Goal: Task Accomplishment & Management: Manage account settings

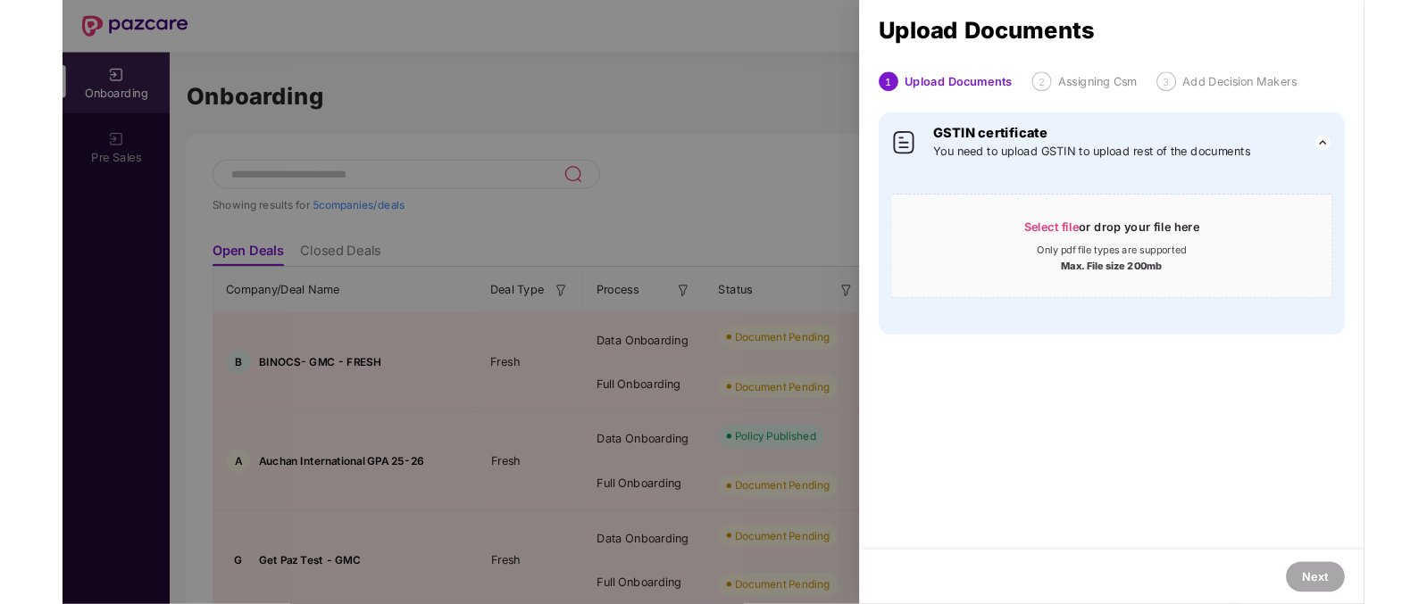
scroll to position [184, 0]
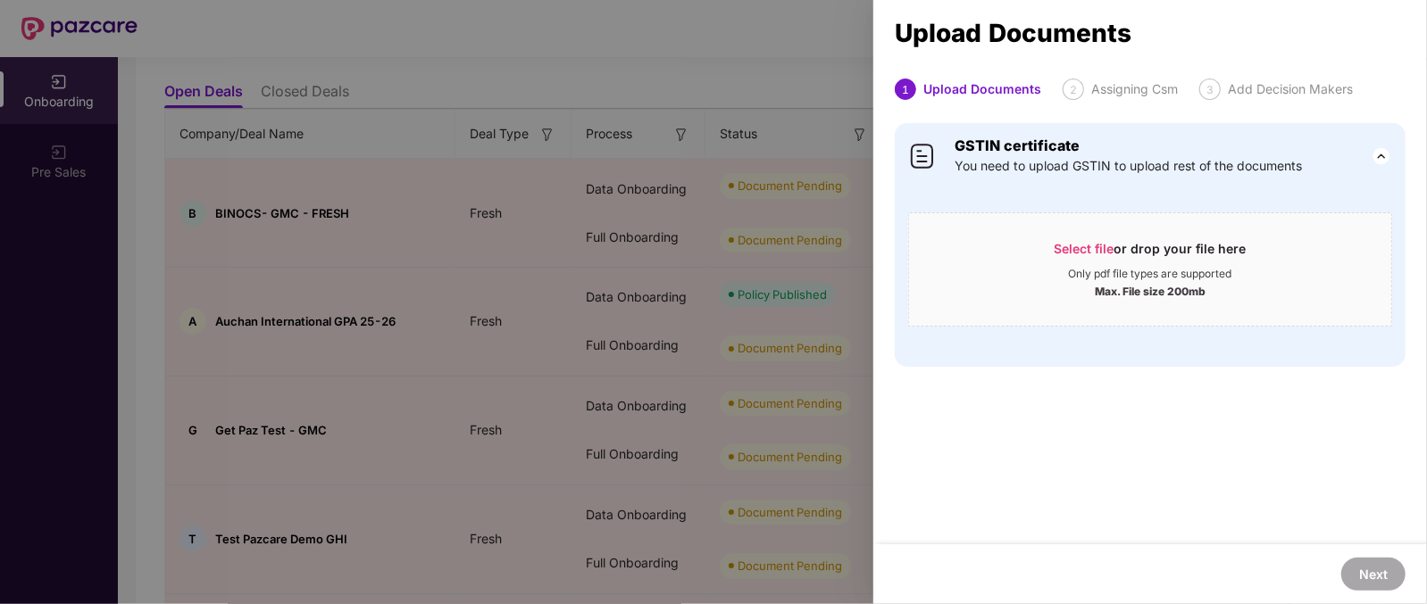
click at [670, 215] on div at bounding box center [713, 302] width 1427 height 604
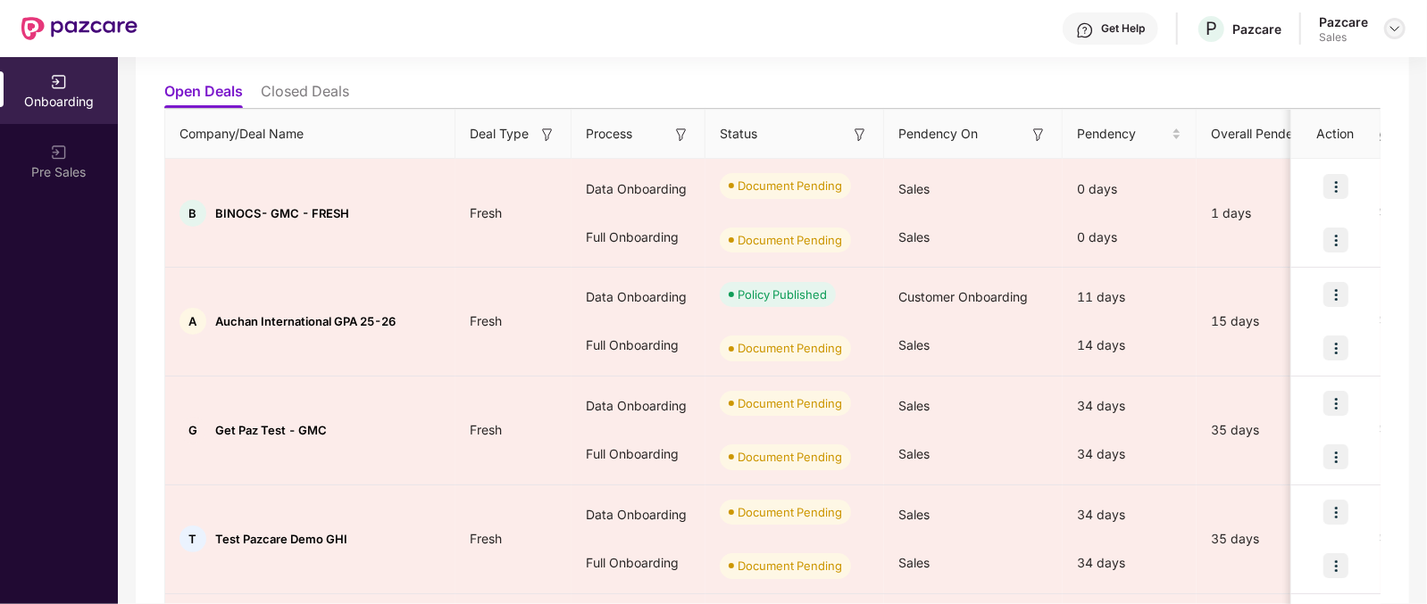
click at [1385, 30] on div at bounding box center [1394, 28] width 21 height 21
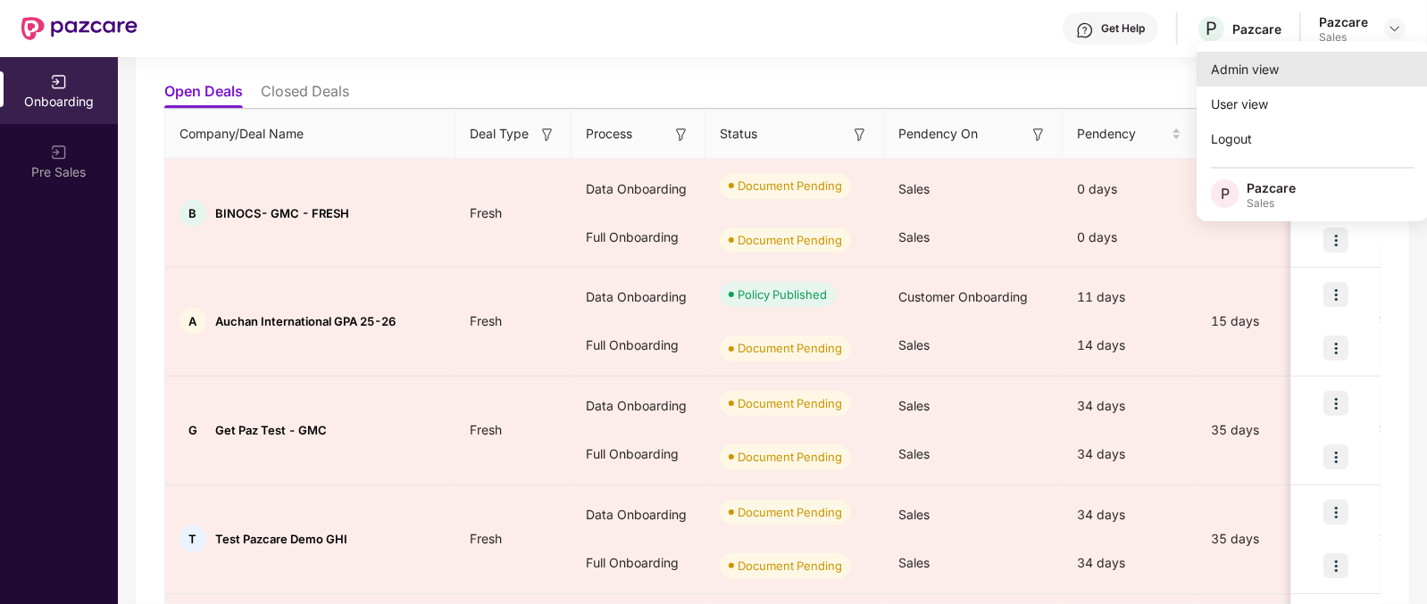
click at [1272, 66] on div "Admin view" at bounding box center [1312, 69] width 232 height 35
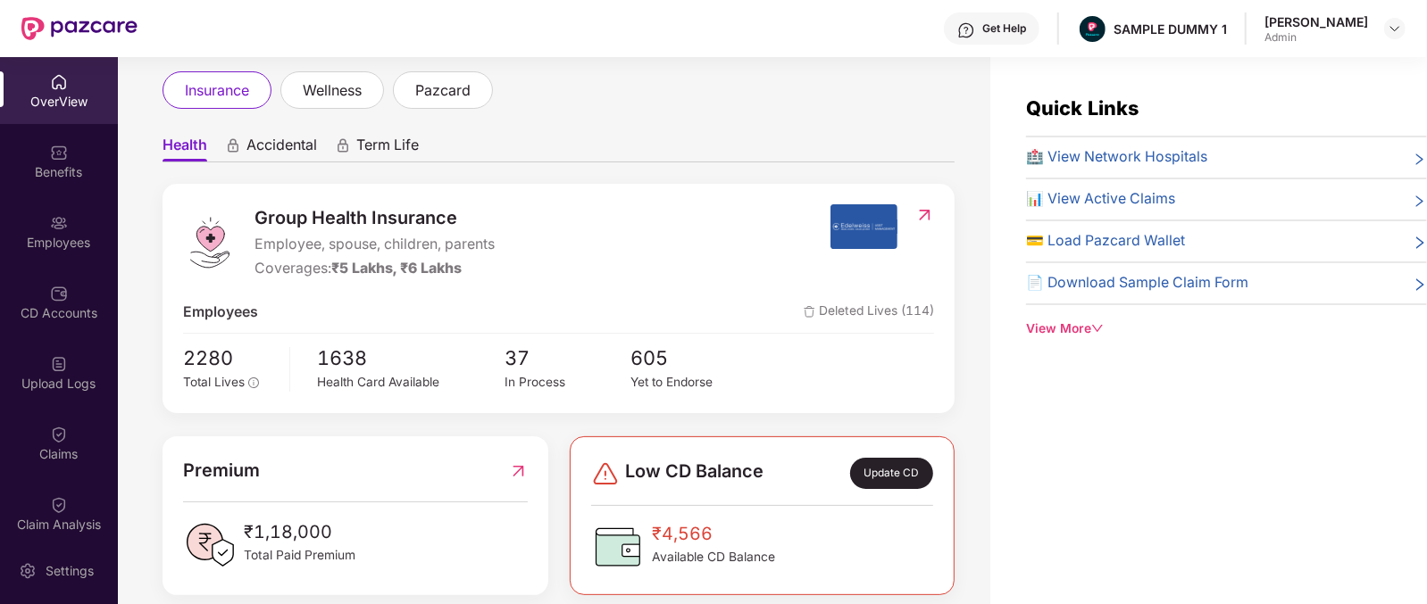
scroll to position [102, 0]
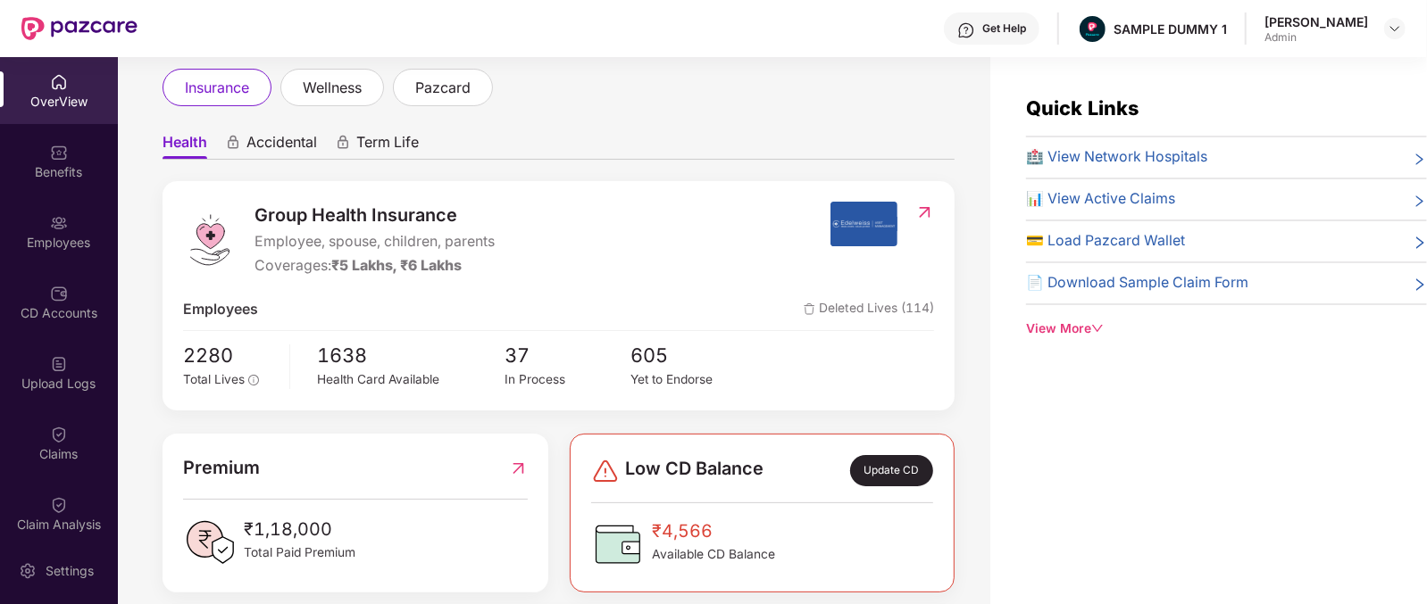
click at [285, 221] on span "Group Health Insurance" at bounding box center [374, 216] width 240 height 28
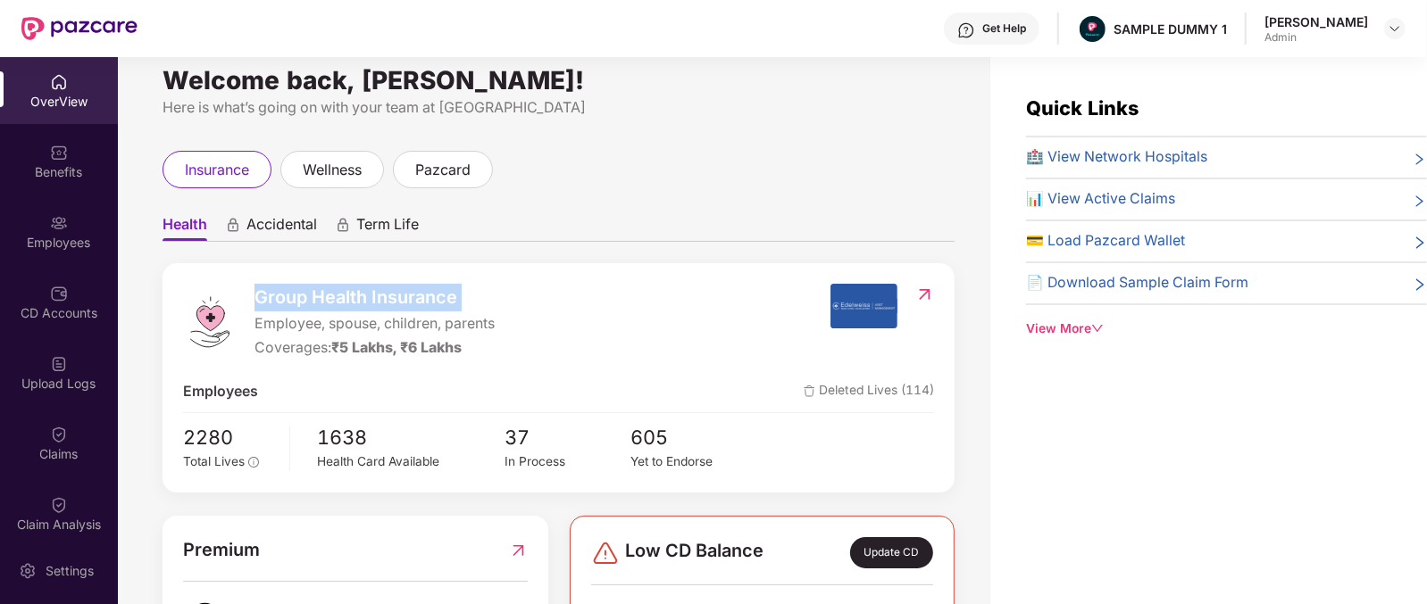
scroll to position [0, 0]
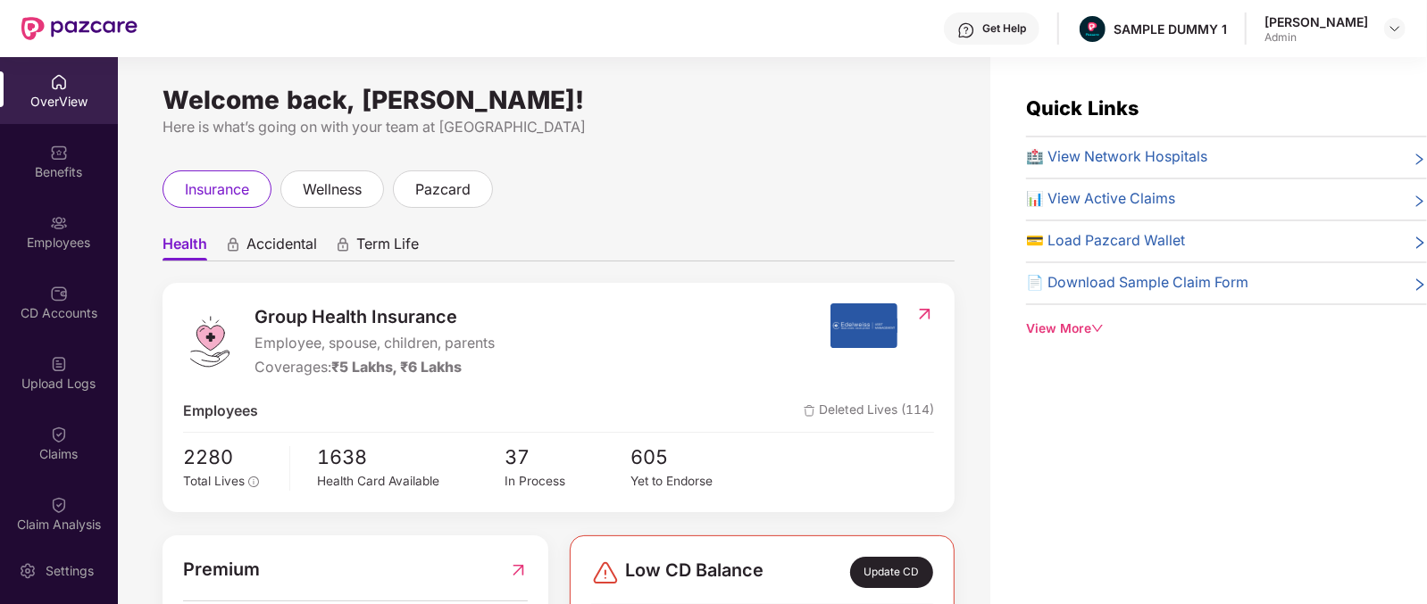
click at [268, 244] on span "Accidental" at bounding box center [281, 248] width 71 height 26
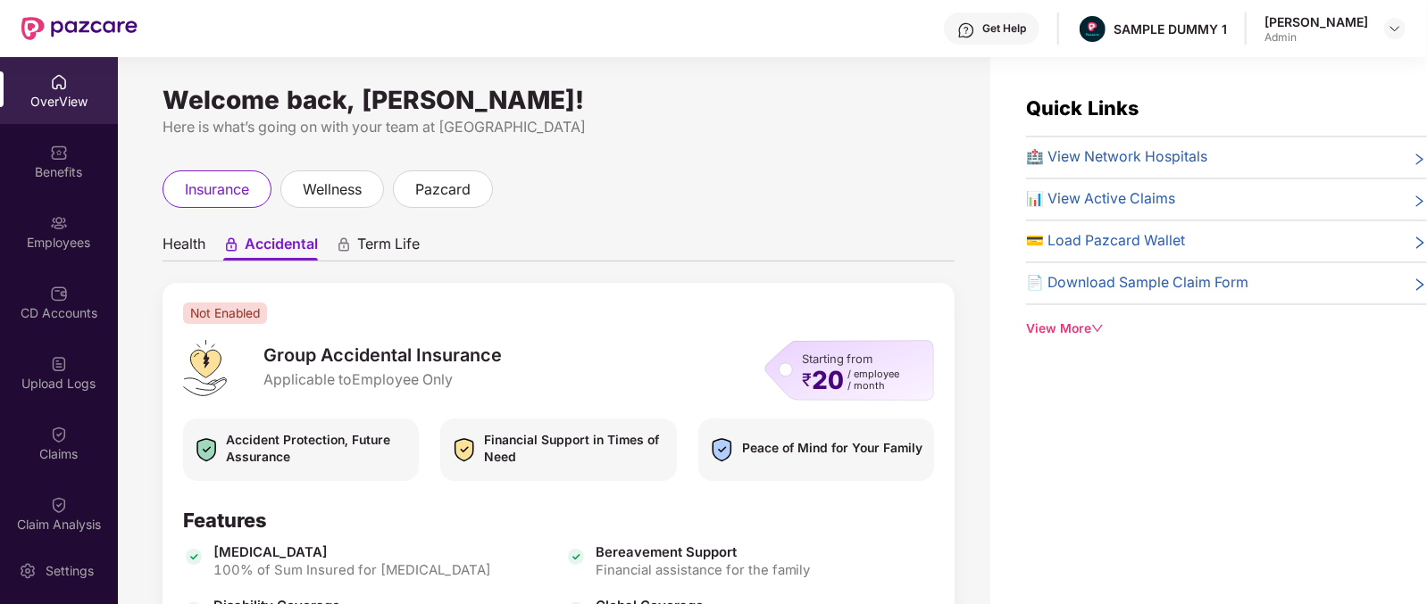
click at [399, 241] on span "Term Life" at bounding box center [388, 248] width 62 height 26
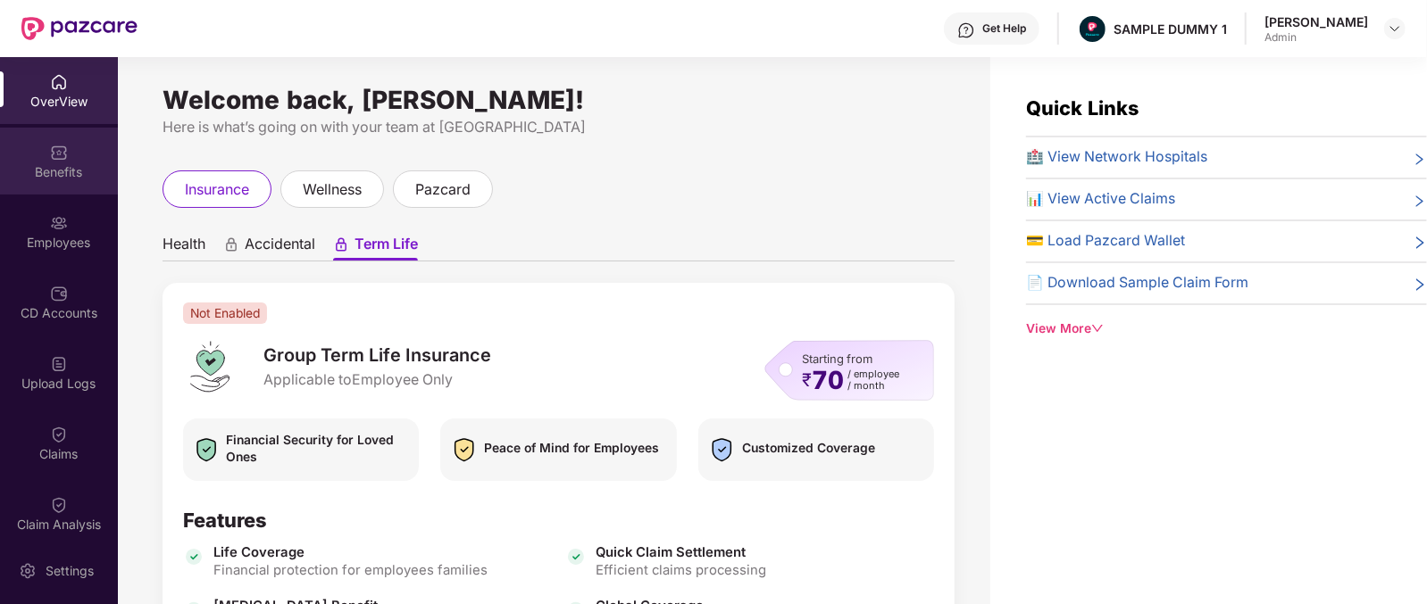
click at [27, 160] on div "Benefits" at bounding box center [59, 161] width 118 height 67
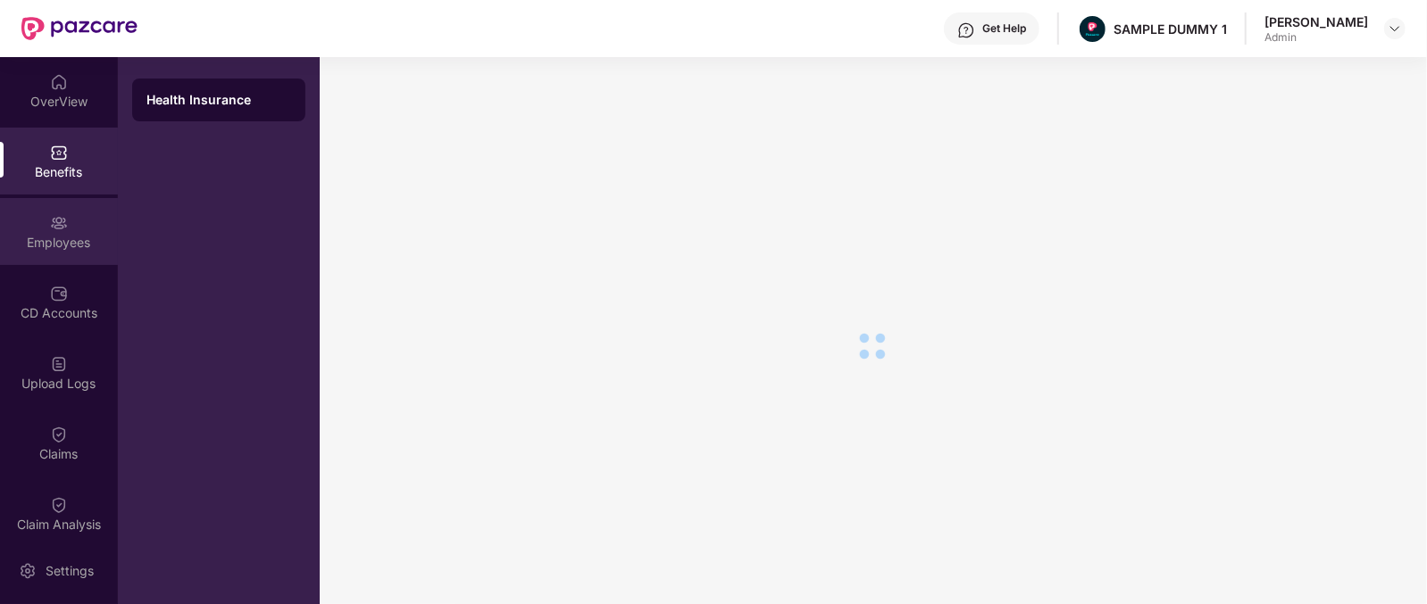
click at [29, 245] on div "Employees" at bounding box center [59, 243] width 118 height 18
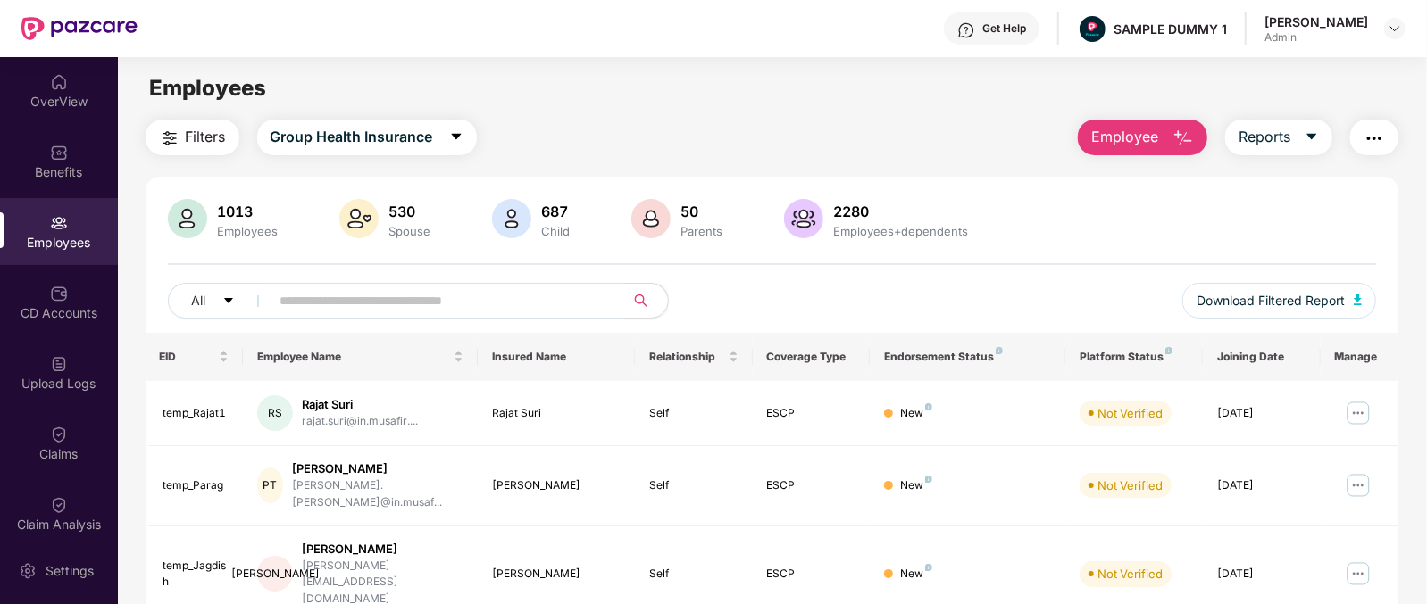
click at [1152, 142] on span "Employee" at bounding box center [1124, 137] width 67 height 22
click at [1026, 29] on div "Get Help" at bounding box center [1004, 28] width 44 height 14
click at [731, 131] on div "Filters Group Health Insurance Employee Reports" at bounding box center [772, 138] width 1253 height 36
click at [1150, 146] on span "Employee" at bounding box center [1124, 137] width 67 height 22
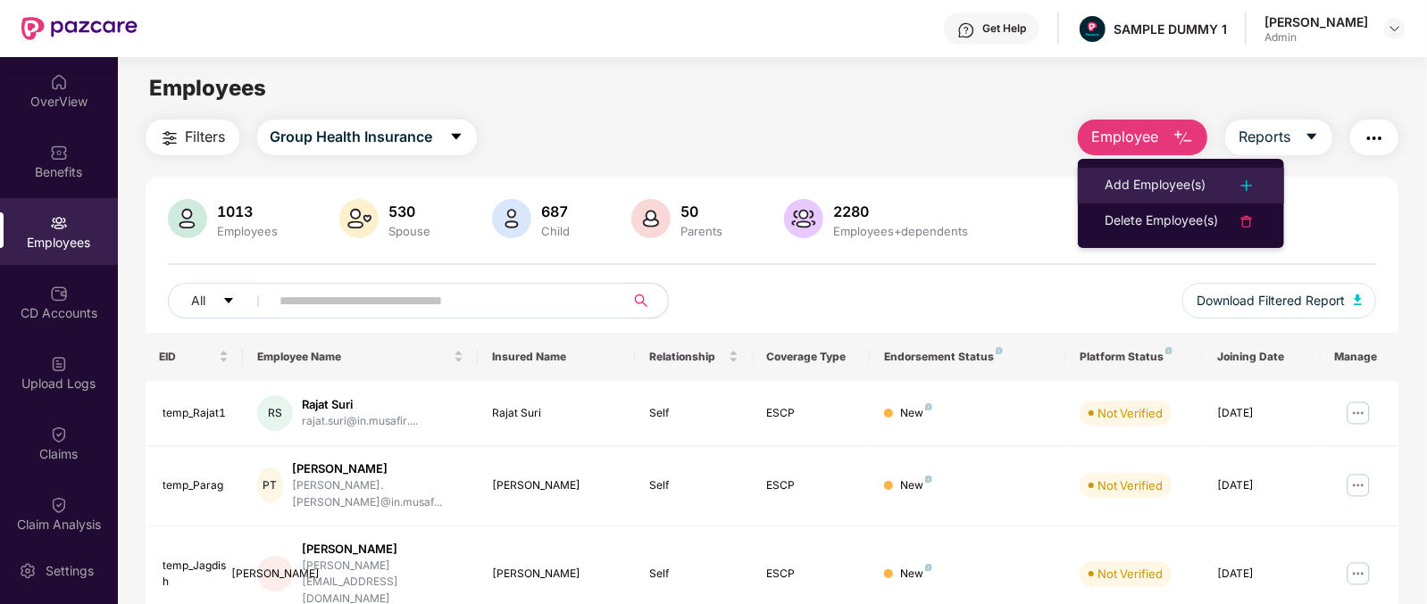
click at [1144, 172] on li "Add Employee(s)" at bounding box center [1181, 186] width 206 height 36
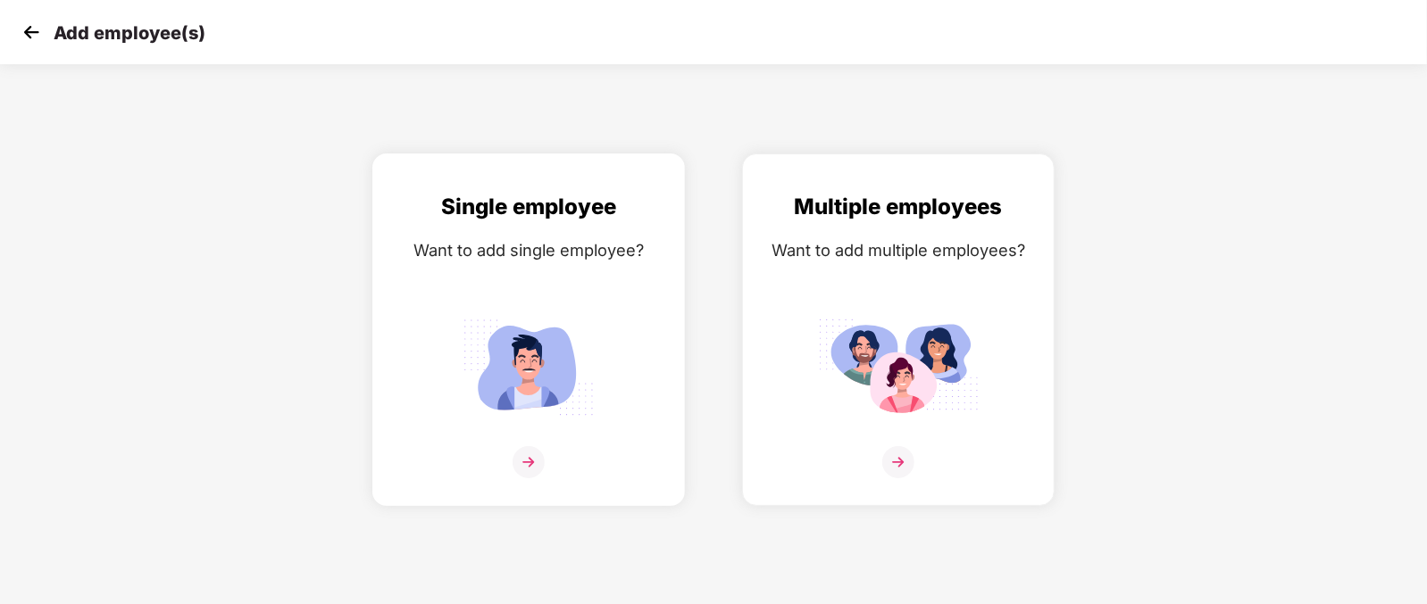
click at [533, 478] on img at bounding box center [528, 462] width 32 height 32
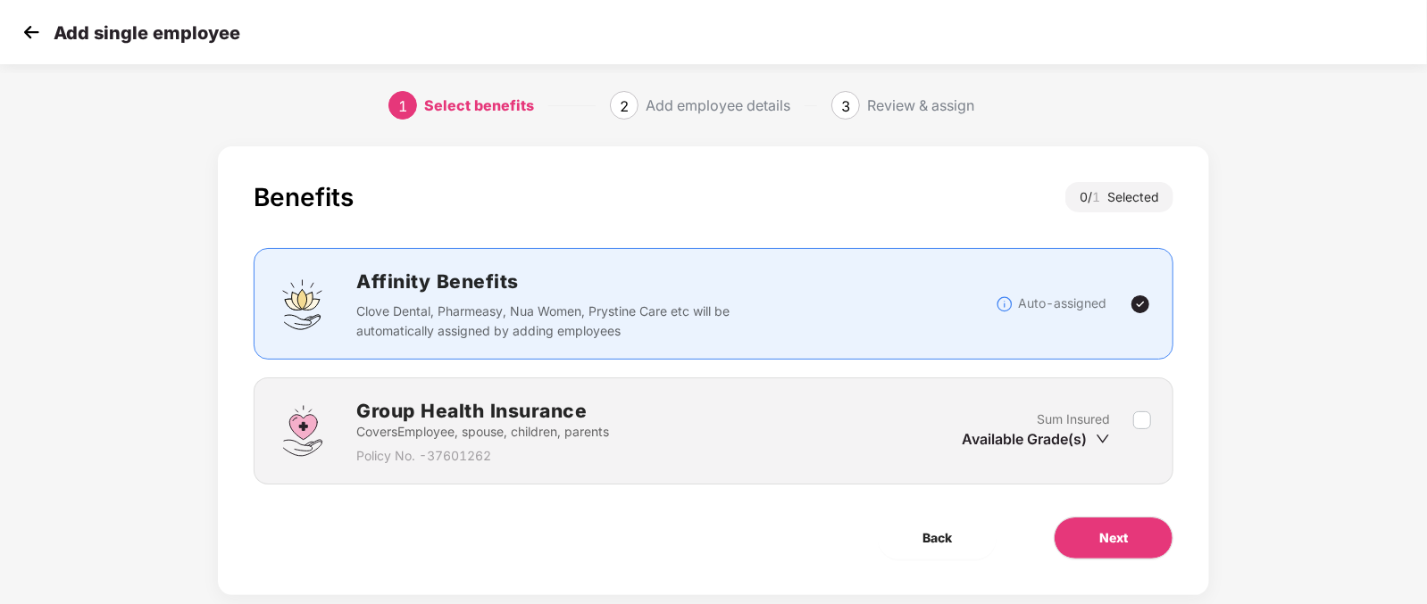
scroll to position [36, 0]
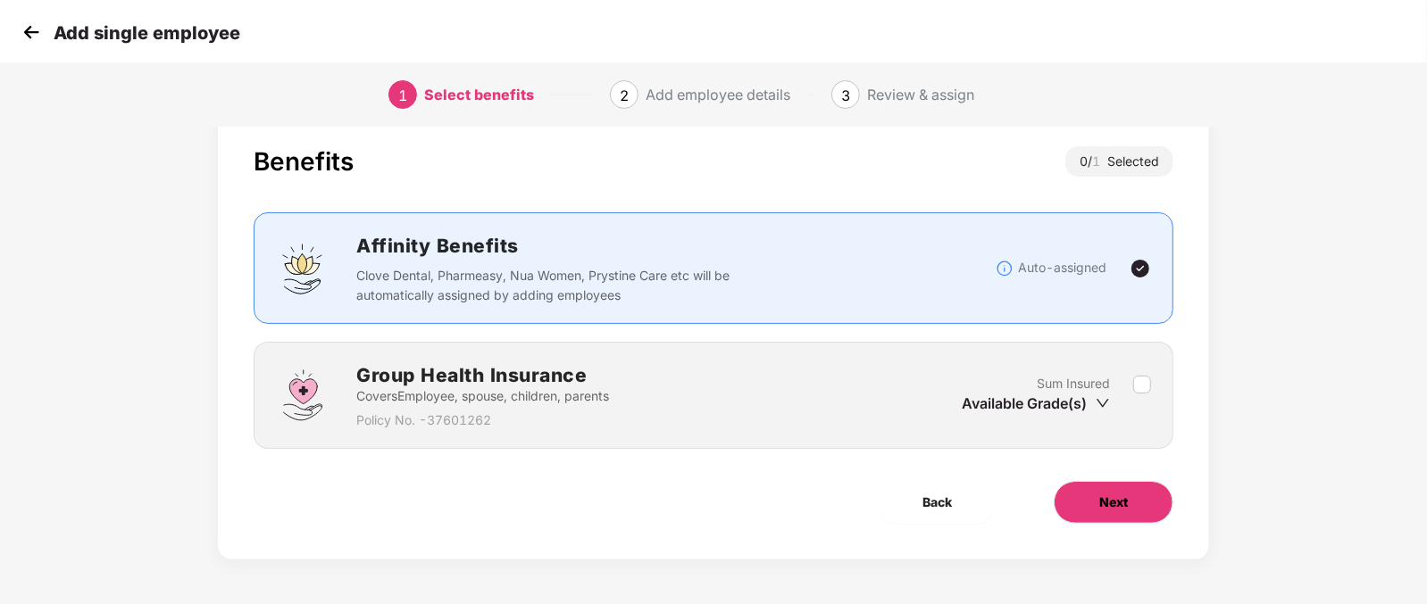
click at [1128, 496] on button "Next" at bounding box center [1113, 502] width 120 height 43
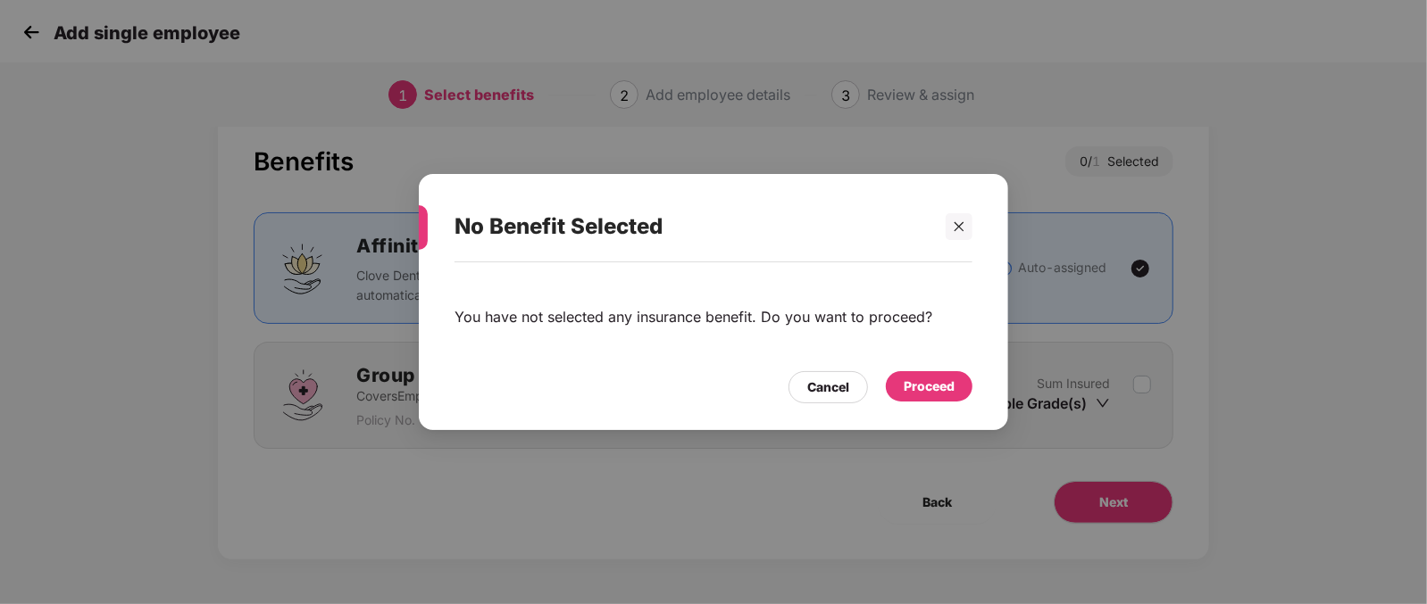
click at [955, 381] on div "Proceed" at bounding box center [929, 386] width 87 height 30
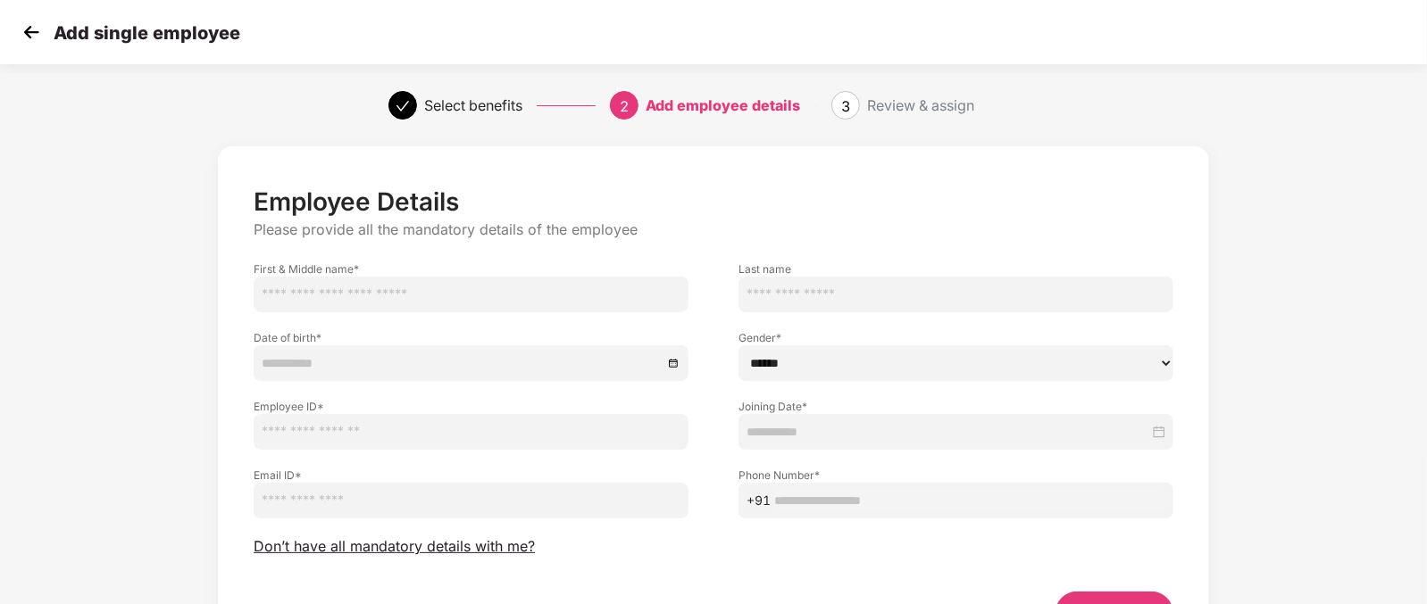
scroll to position [111, 0]
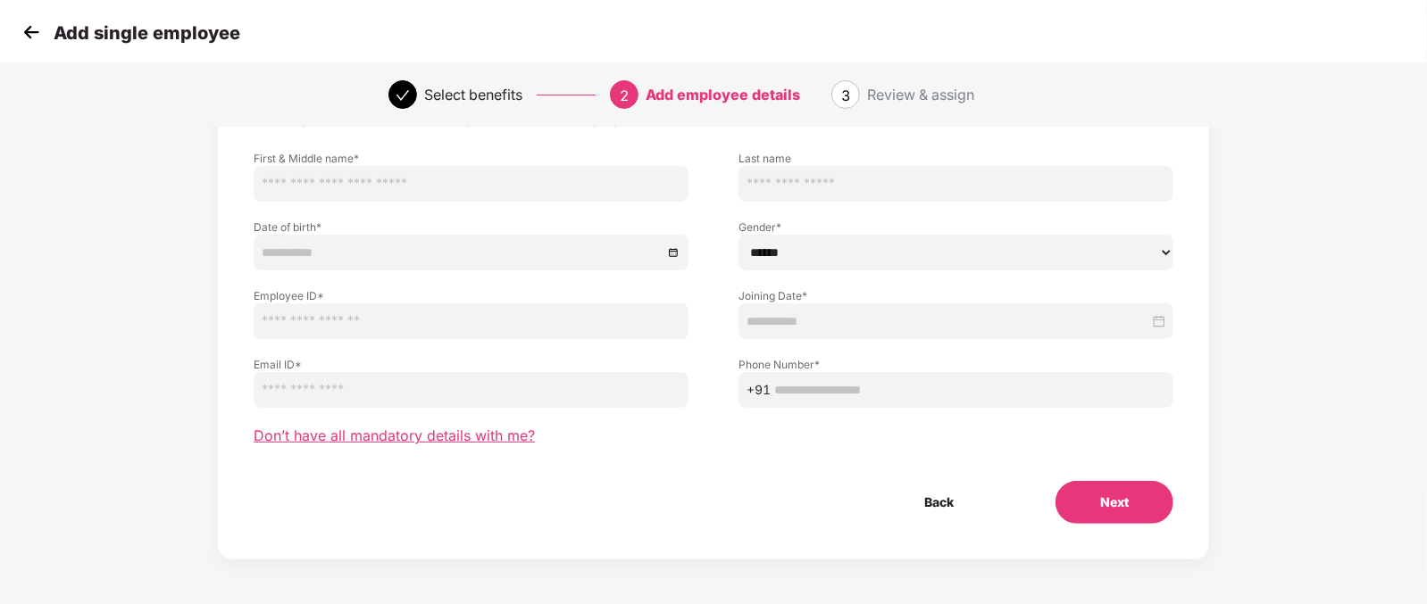
click at [407, 440] on span "Don’t have all mandatory details with me?" at bounding box center [394, 436] width 281 height 19
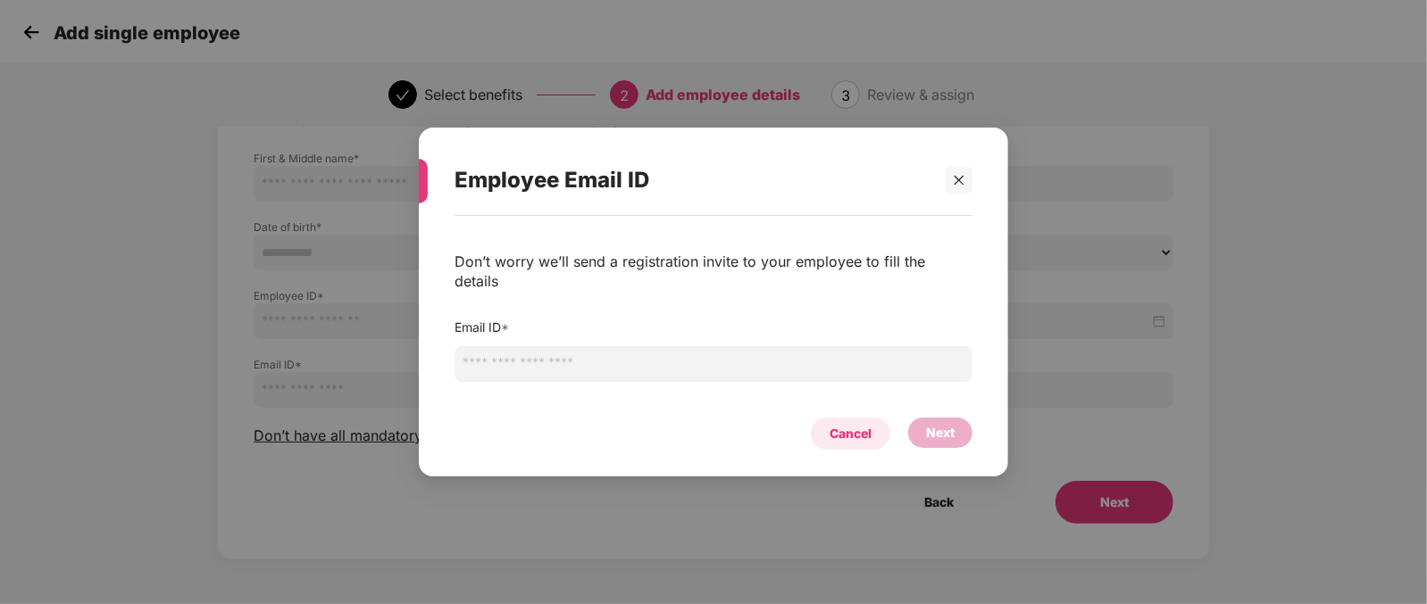
click at [867, 424] on div "Cancel" at bounding box center [850, 434] width 42 height 20
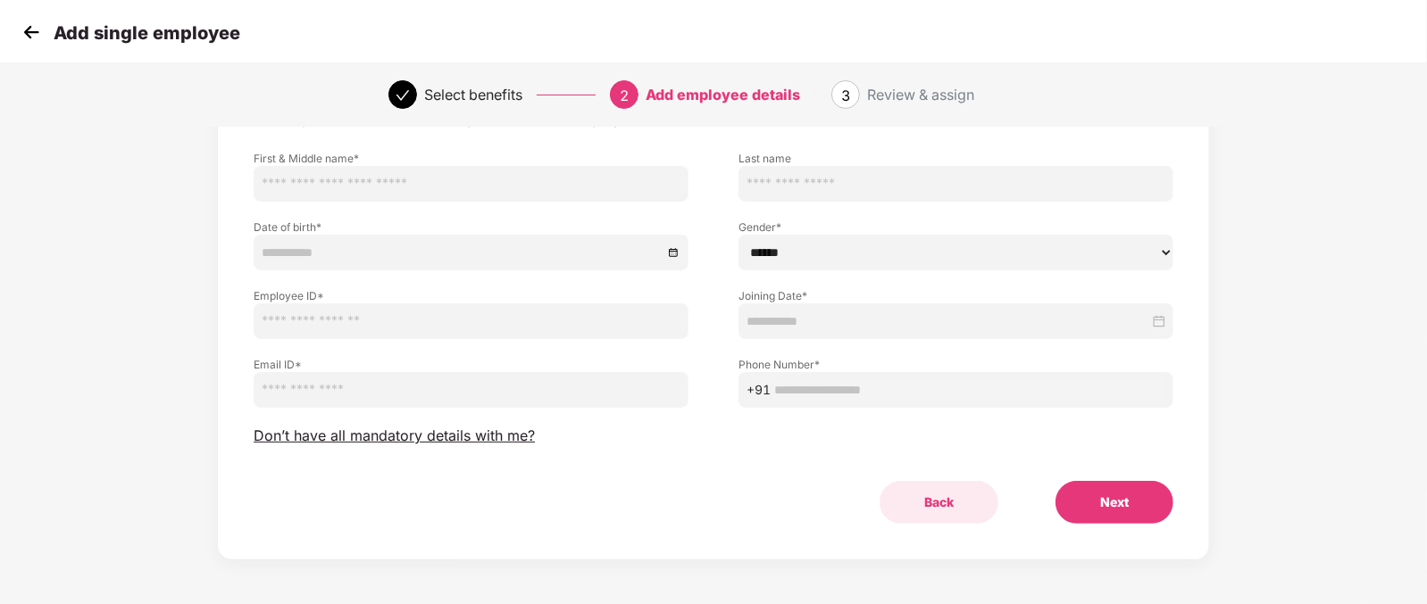
click at [934, 502] on button "Back" at bounding box center [938, 502] width 119 height 43
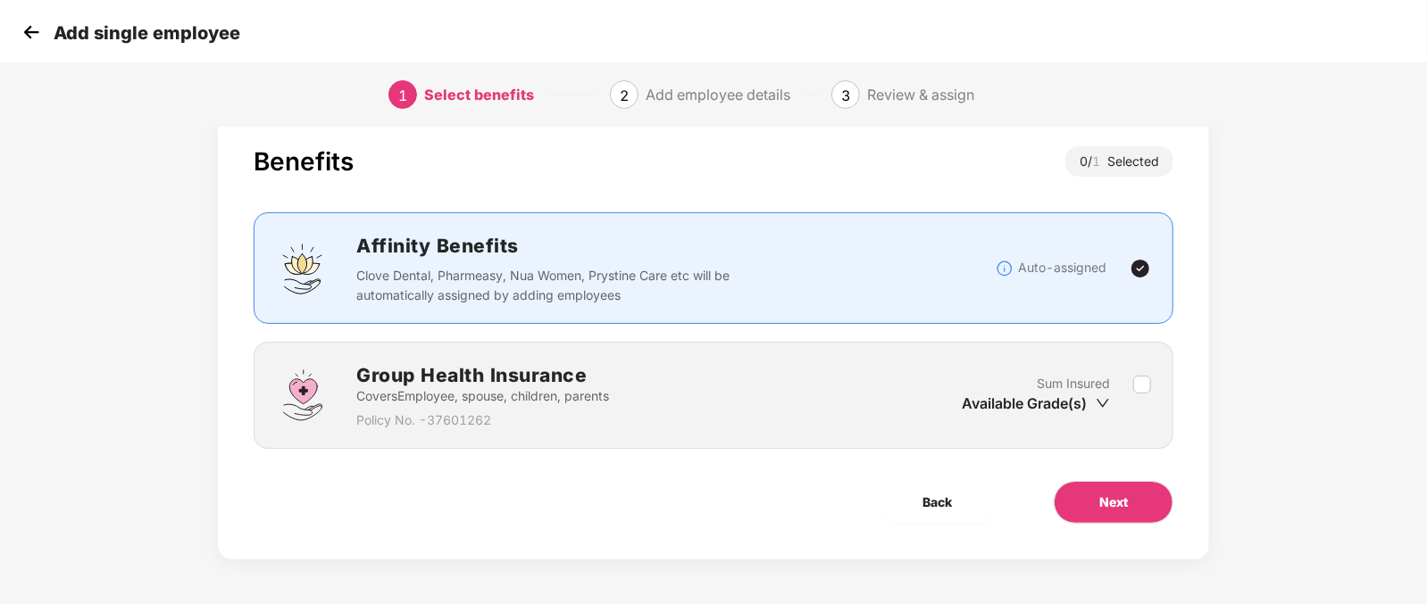
scroll to position [36, 0]
click at [934, 502] on span "Back" at bounding box center [936, 503] width 29 height 20
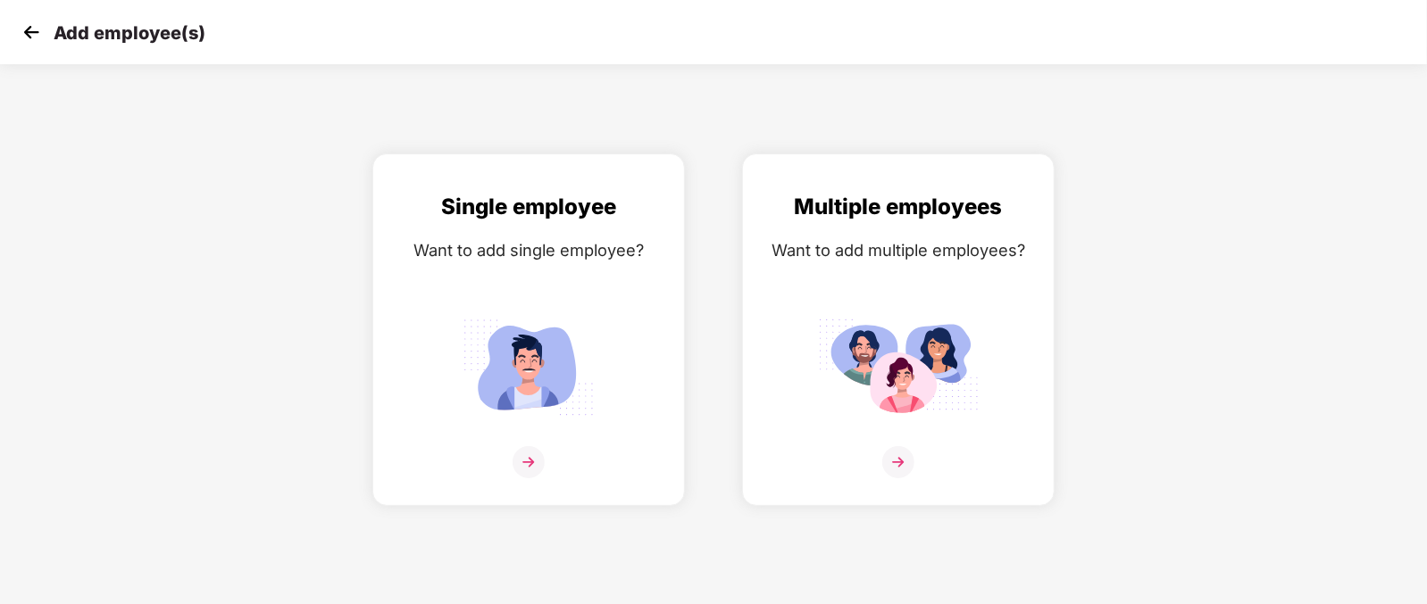
click at [31, 25] on img at bounding box center [31, 32] width 27 height 27
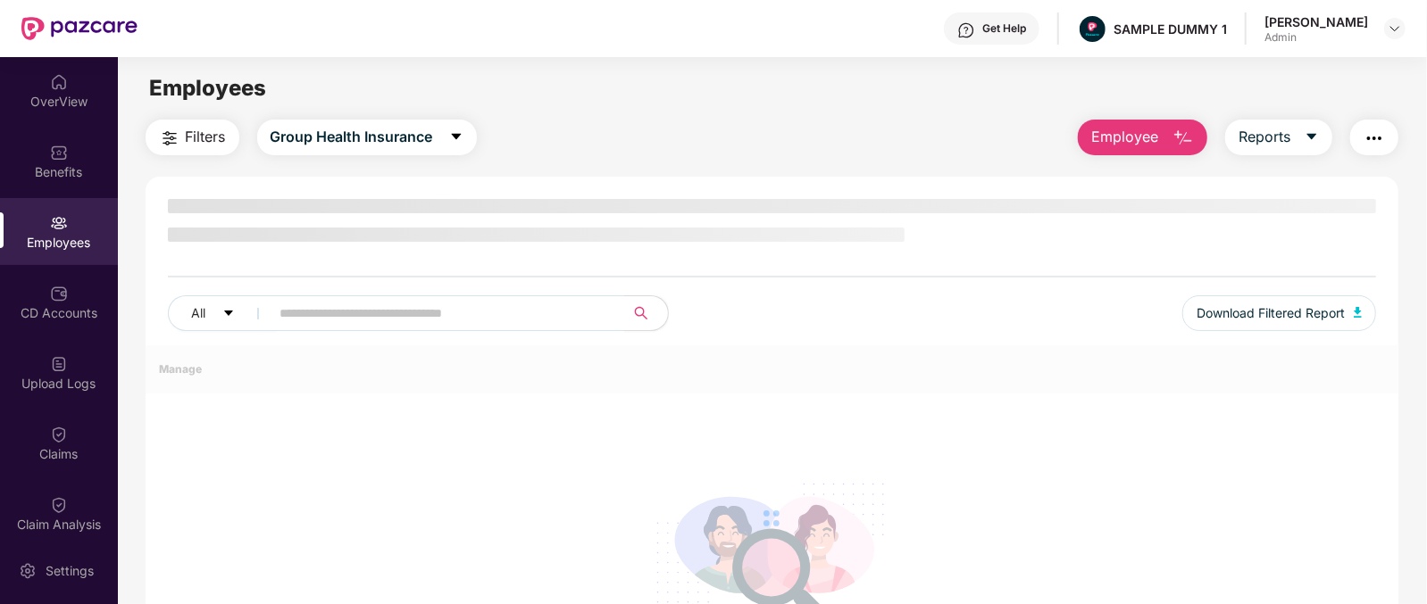
click at [1129, 143] on span "Employee" at bounding box center [1124, 137] width 67 height 22
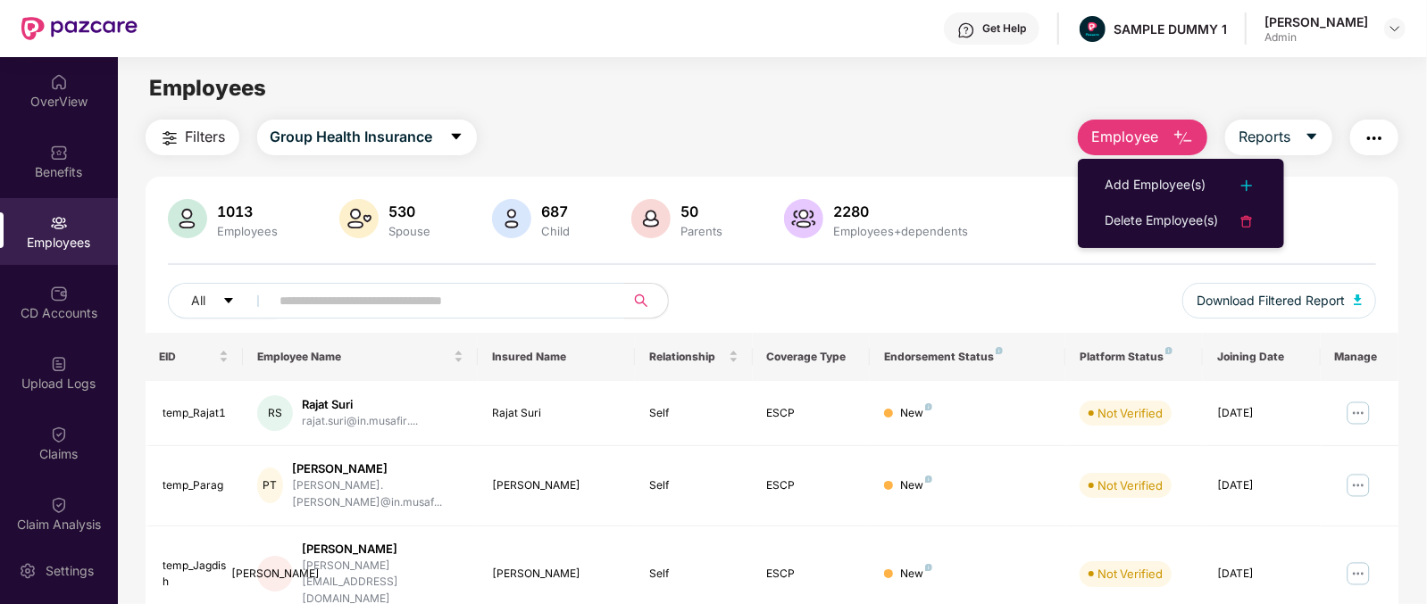
click at [1169, 121] on button "Employee" at bounding box center [1142, 138] width 129 height 36
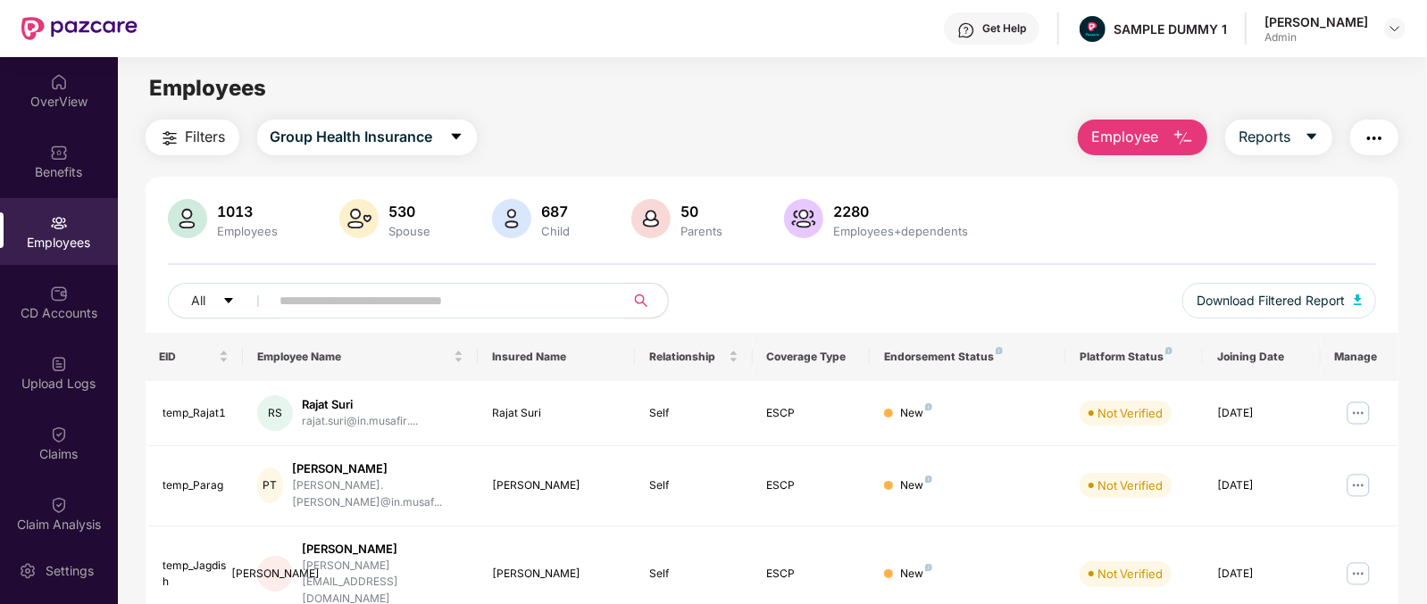
click at [1164, 125] on button "Employee" at bounding box center [1142, 138] width 129 height 36
click at [1364, 126] on button "button" at bounding box center [1374, 138] width 48 height 36
click at [937, 92] on div "Employees" at bounding box center [772, 88] width 1308 height 34
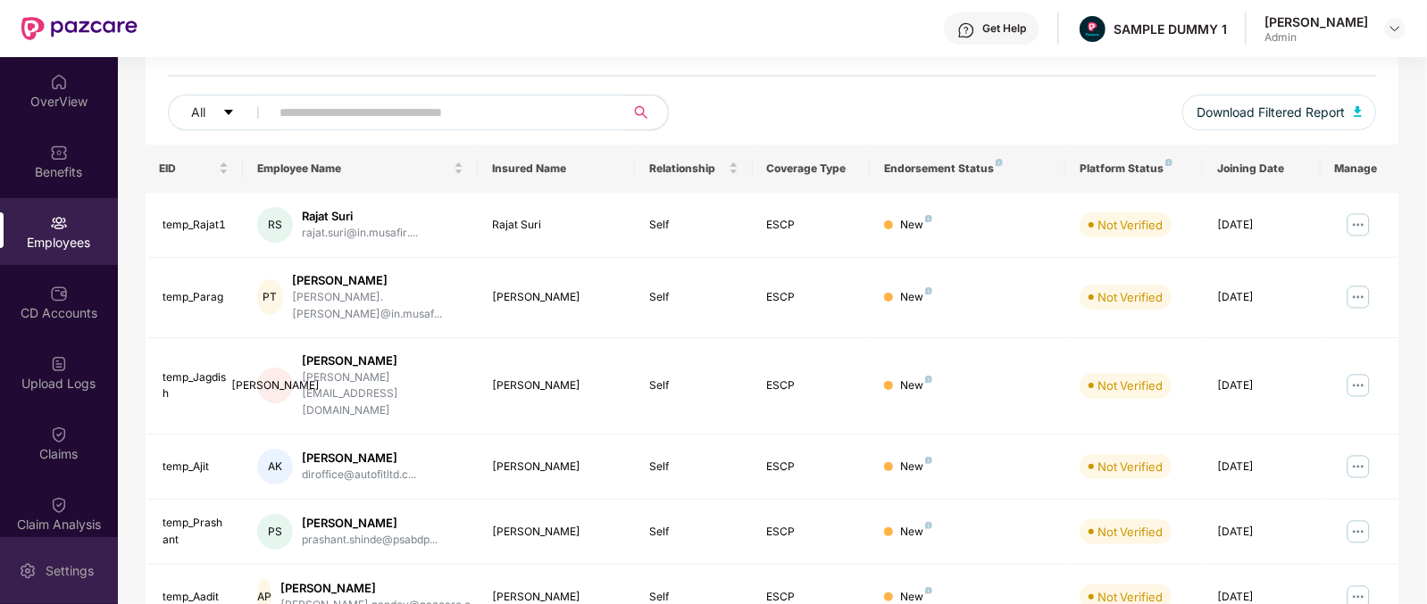
scroll to position [203, 0]
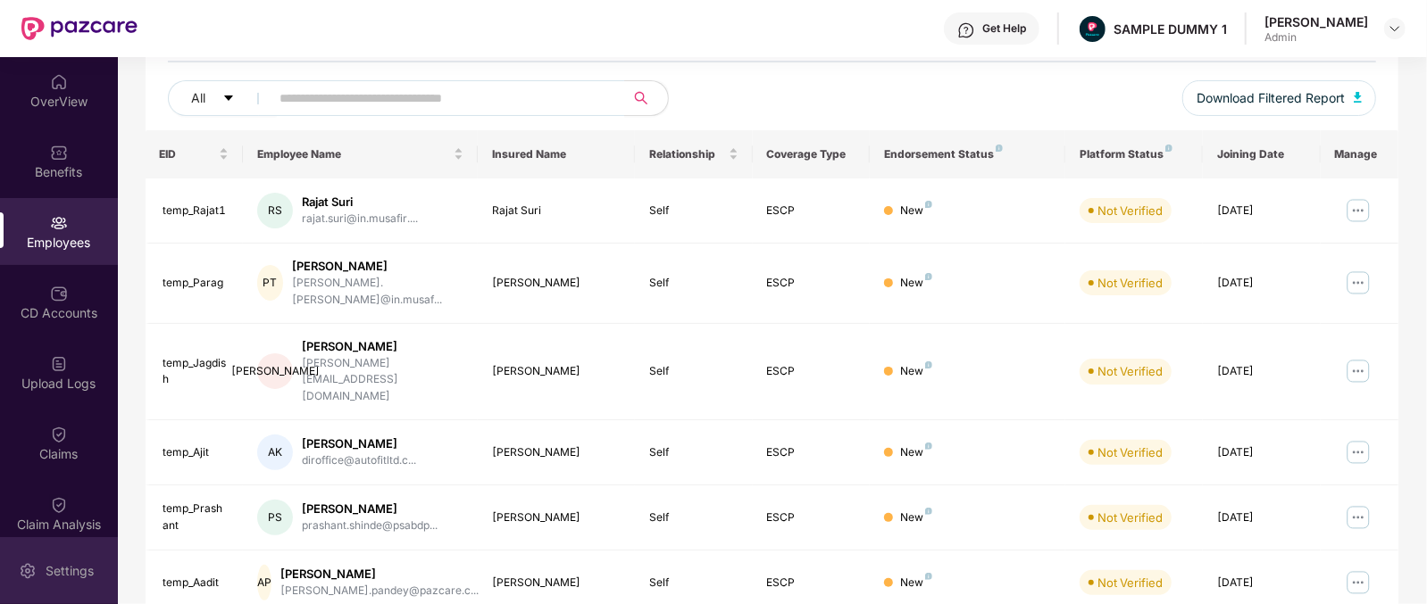
click at [58, 551] on div "Settings" at bounding box center [59, 570] width 118 height 67
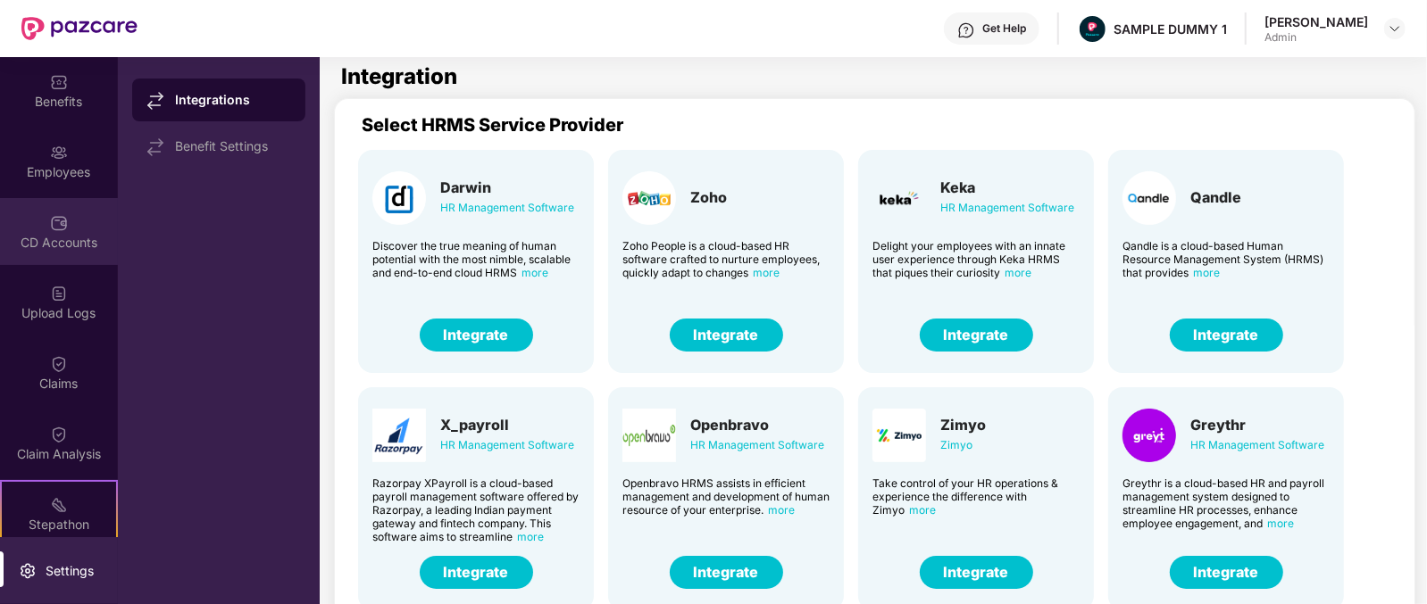
scroll to position [153, 0]
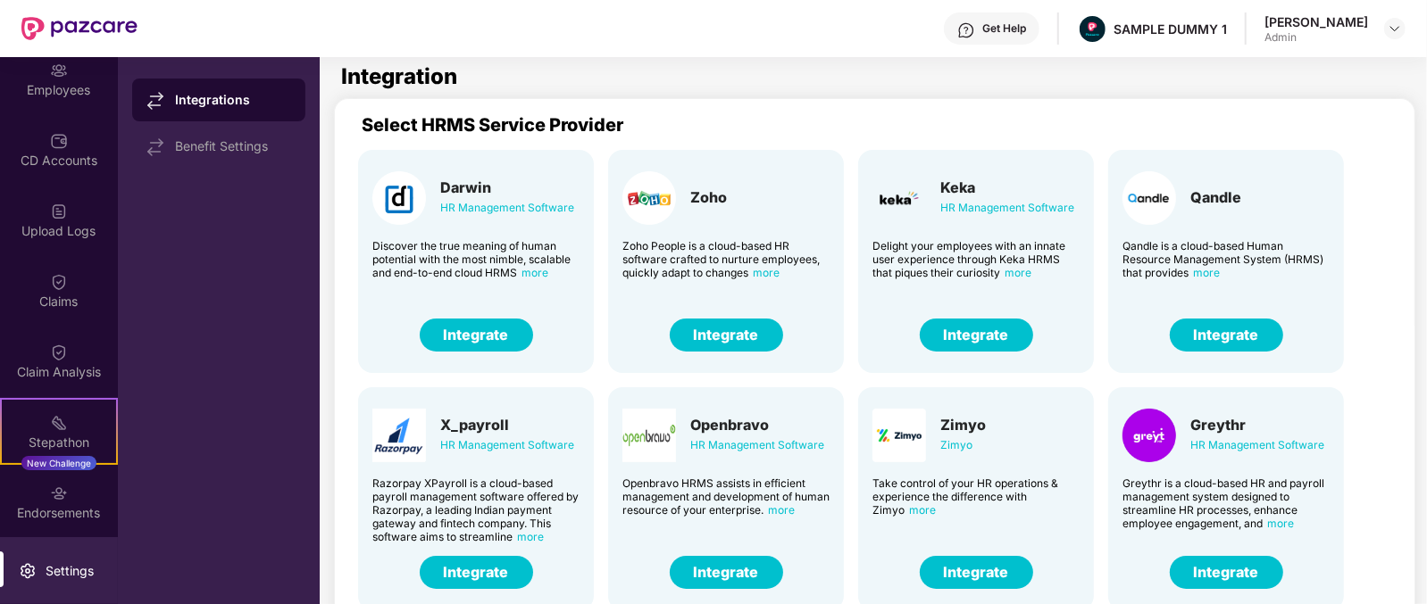
click at [47, 255] on div "OverView Benefits Employees CD Accounts Upload Logs Claims Claim Analysis Stepa…" at bounding box center [59, 297] width 118 height 480
click at [50, 271] on div at bounding box center [59, 280] width 18 height 18
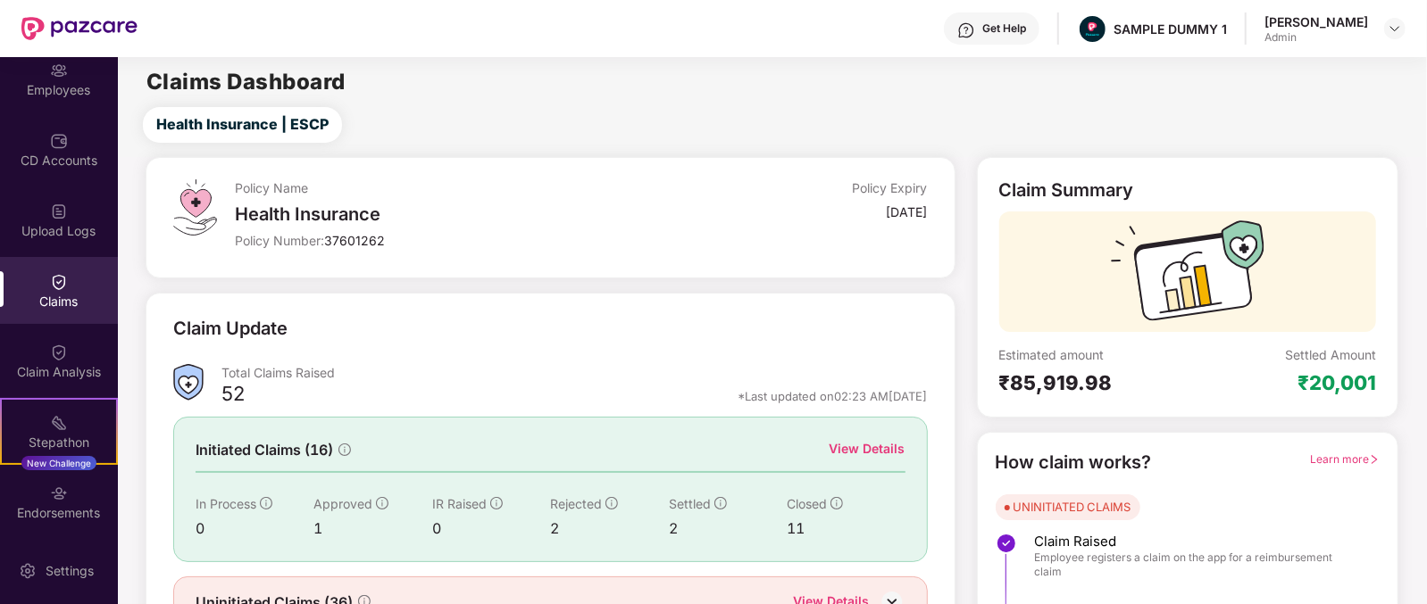
scroll to position [94, 0]
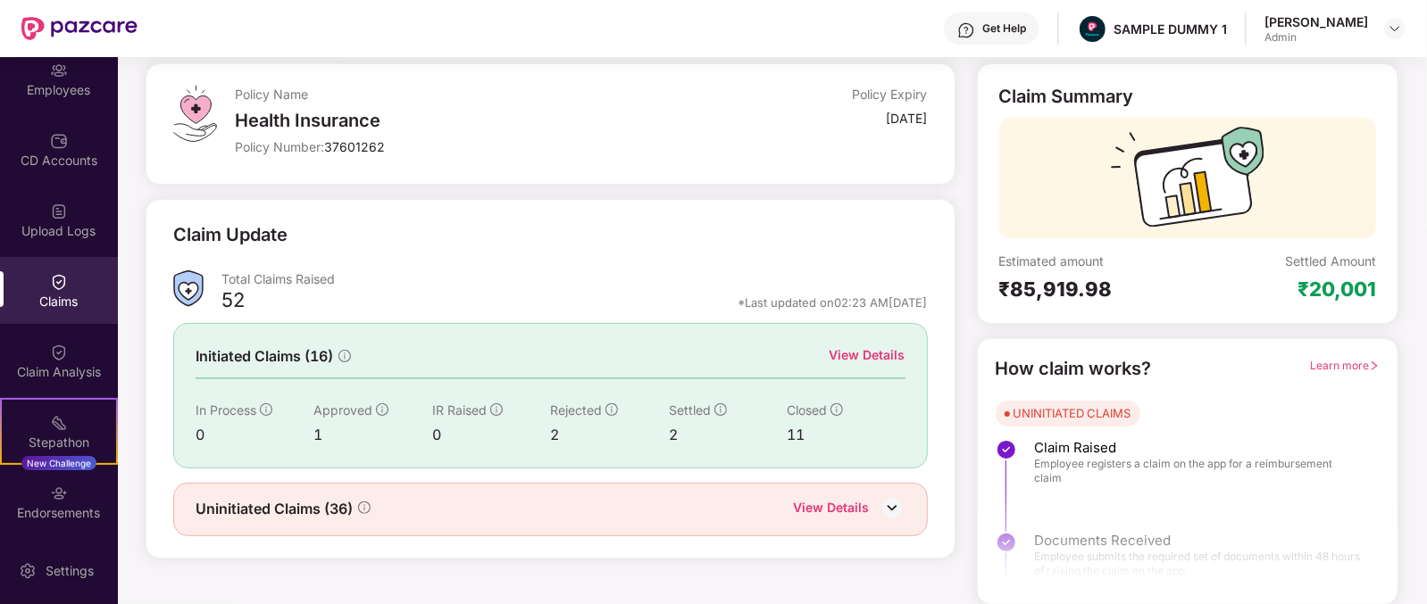
click at [857, 356] on div "View Details" at bounding box center [867, 355] width 76 height 20
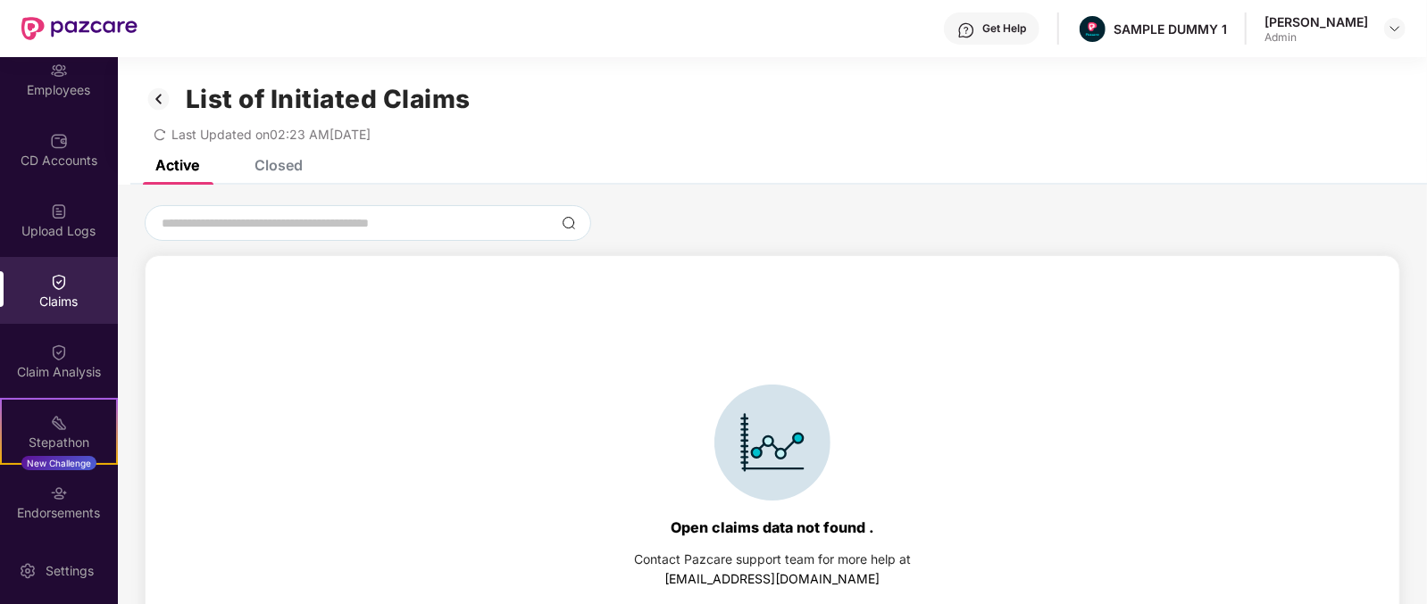
scroll to position [76, 0]
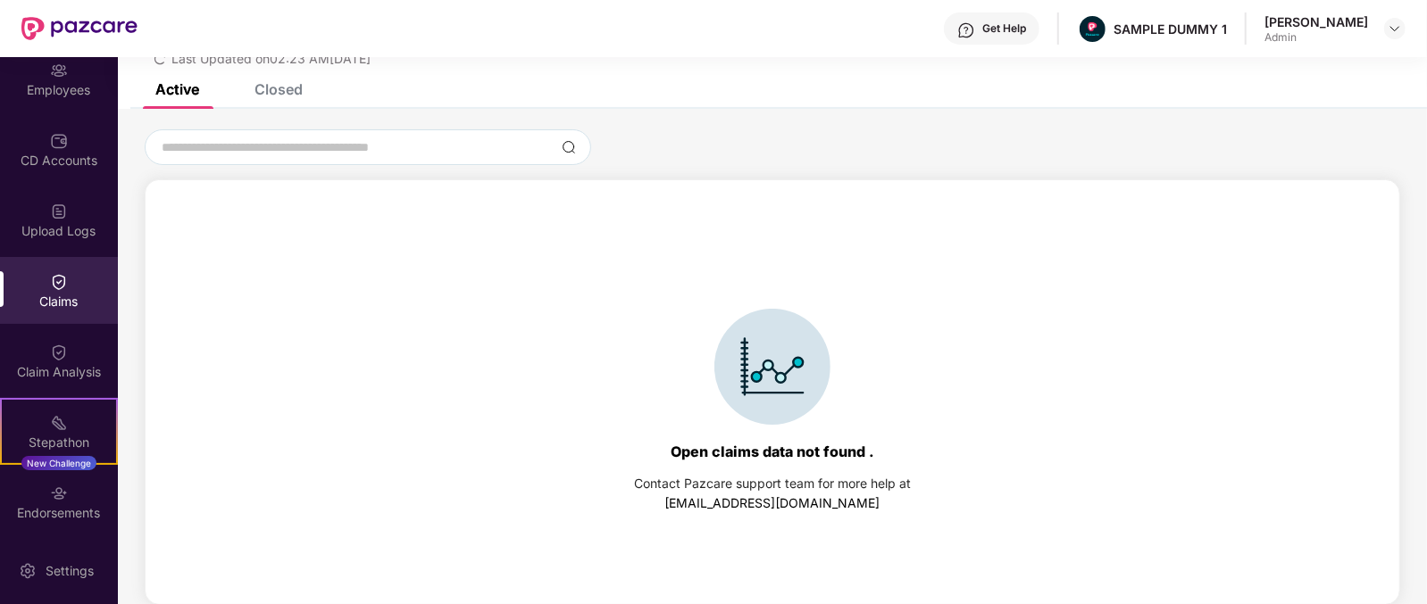
click at [264, 78] on div "List of Initiated Claims Last Updated on 02:23 AM, 11 Aug 2025" at bounding box center [772, 32] width 1309 height 103
click at [264, 79] on div "List of Initiated Claims Last Updated on 02:23 AM, 11 Aug 2025" at bounding box center [772, 32] width 1309 height 103
click at [277, 90] on div "Closed" at bounding box center [278, 89] width 48 height 18
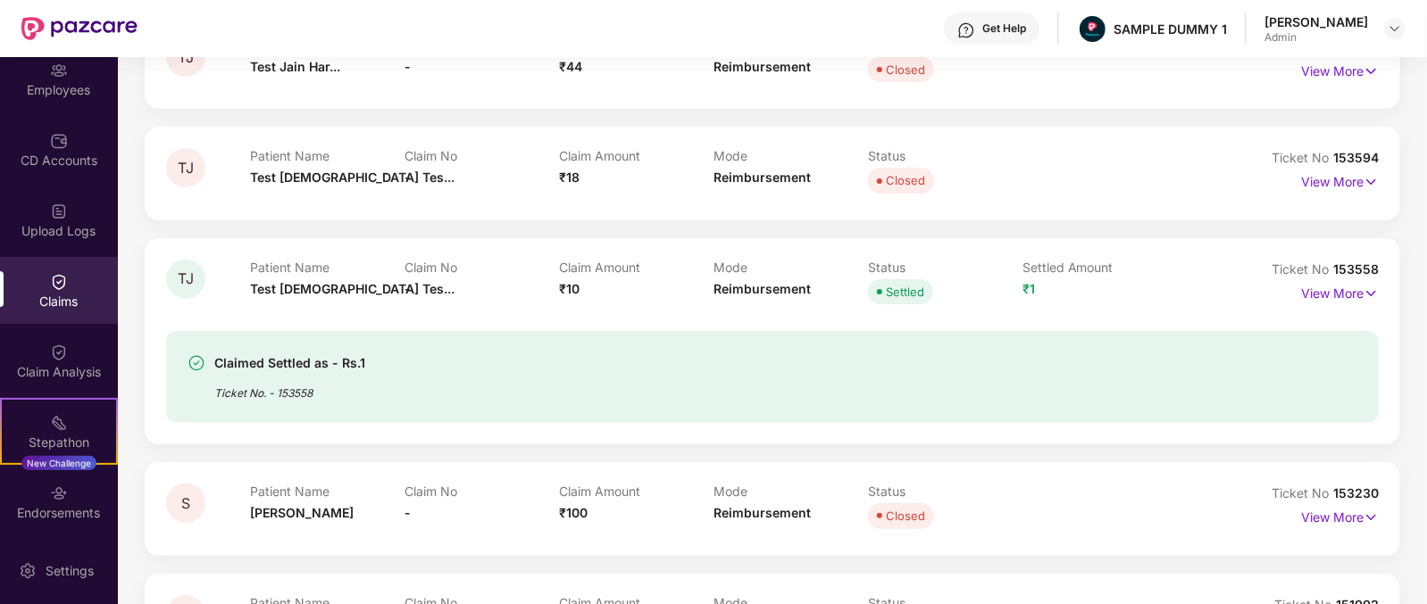
scroll to position [0, 0]
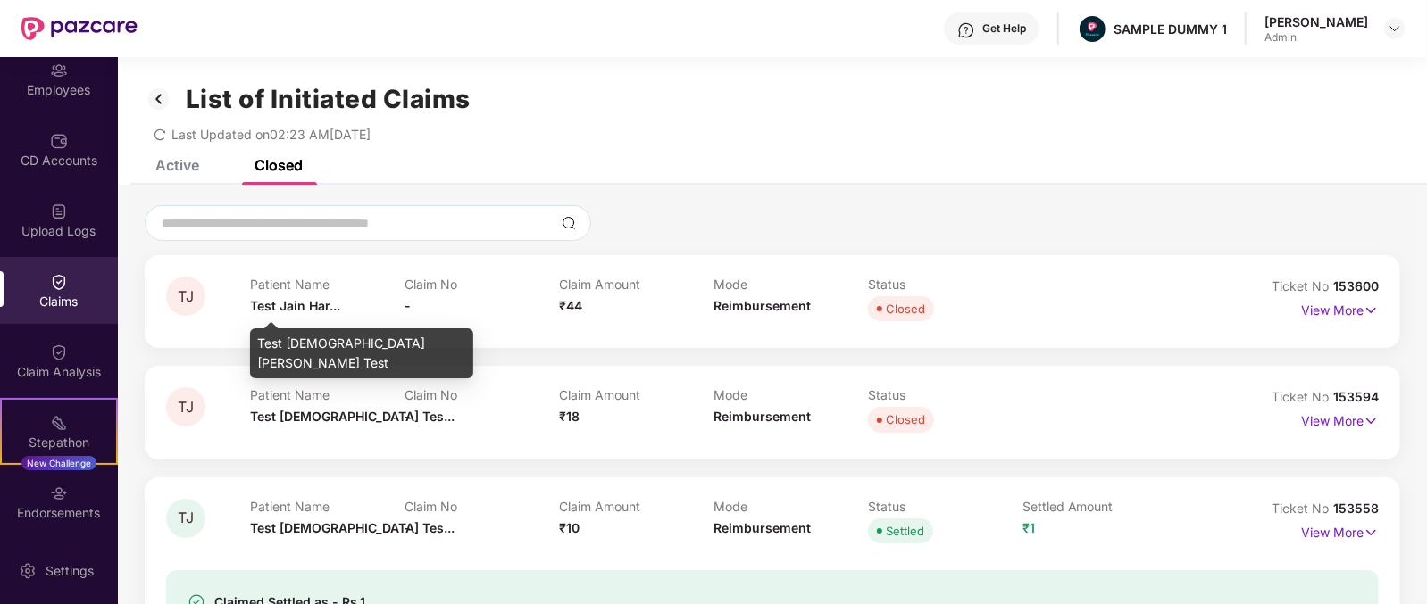
click at [278, 306] on span "Test Jain Har..." at bounding box center [295, 305] width 90 height 15
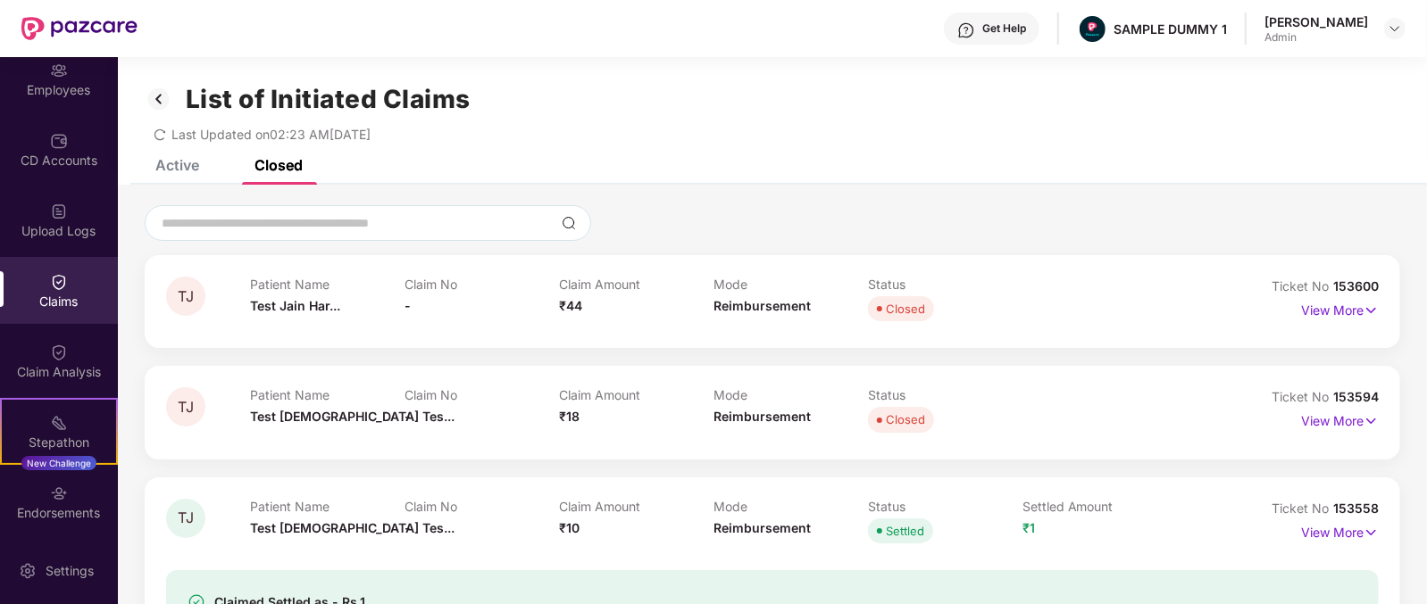
click at [575, 312] on span "₹44" at bounding box center [570, 305] width 23 height 15
click at [739, 300] on span "Reimbursement" at bounding box center [761, 305] width 97 height 15
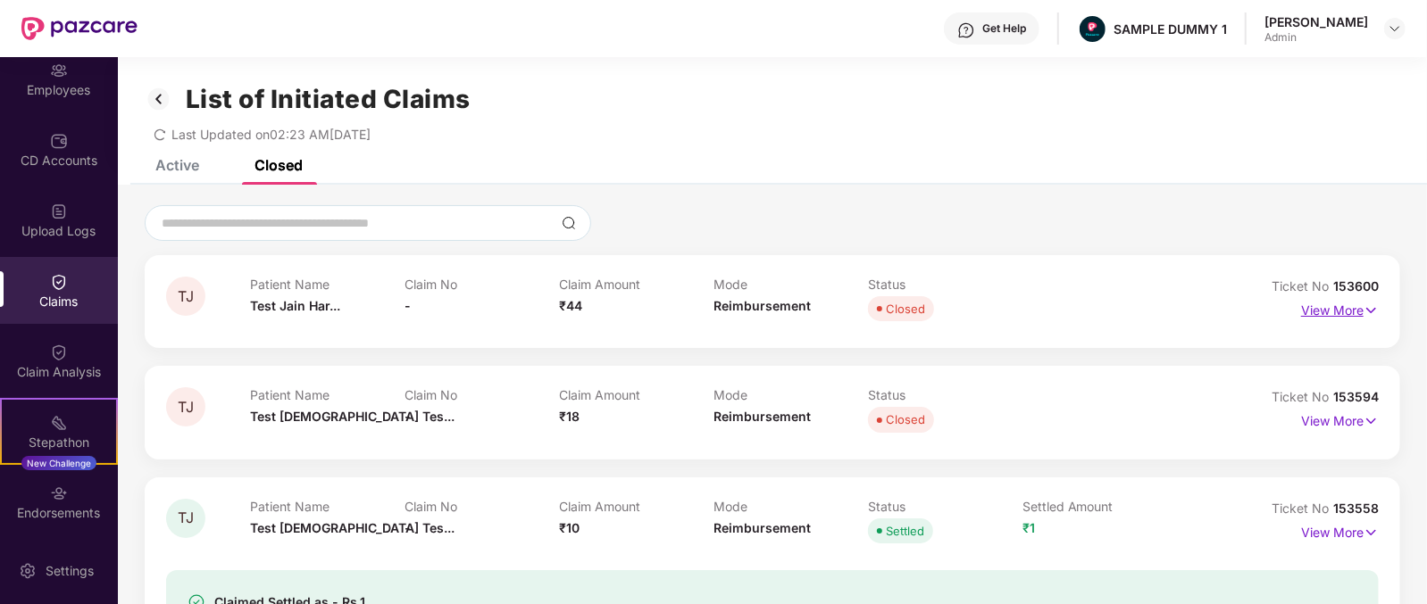
click at [1334, 319] on p "View More" at bounding box center [1340, 308] width 78 height 24
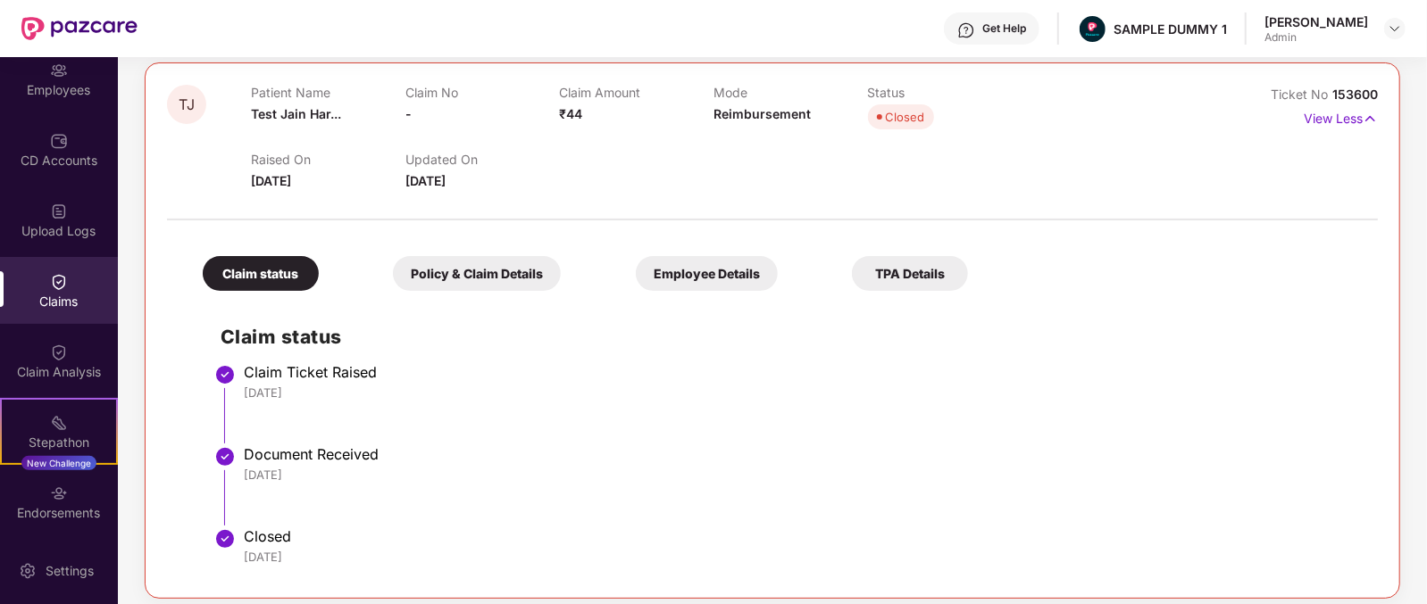
scroll to position [524, 0]
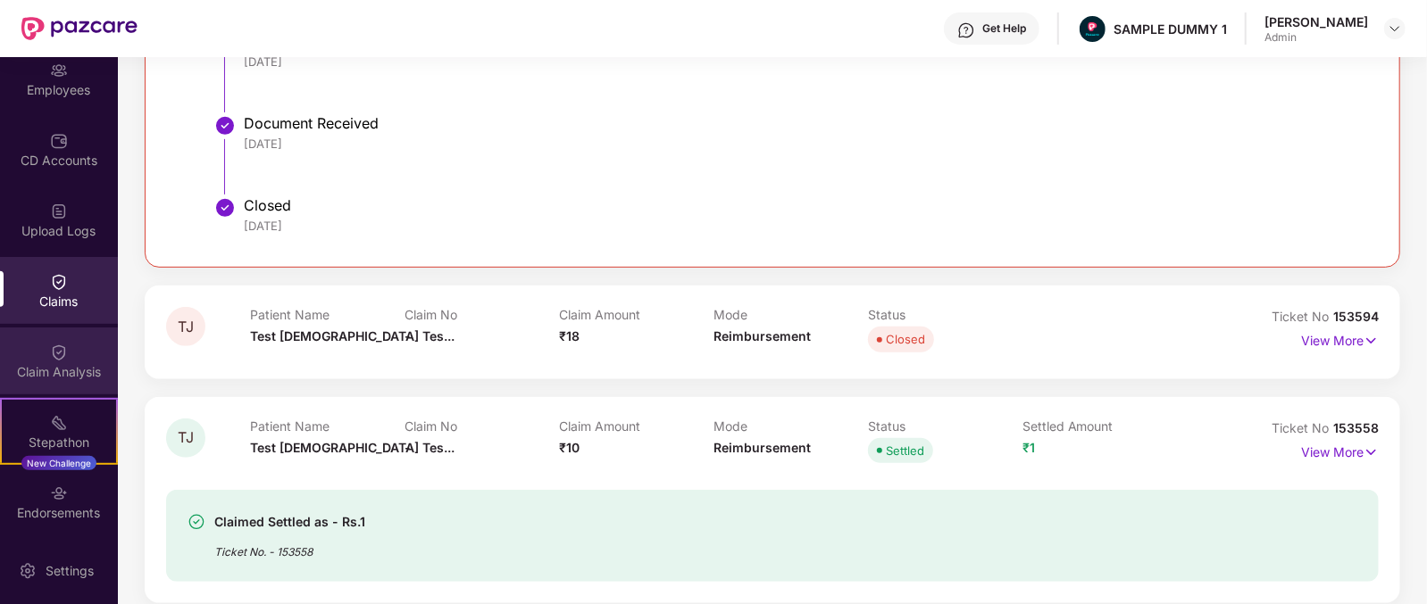
click at [19, 350] on div "Claim Analysis" at bounding box center [59, 361] width 118 height 67
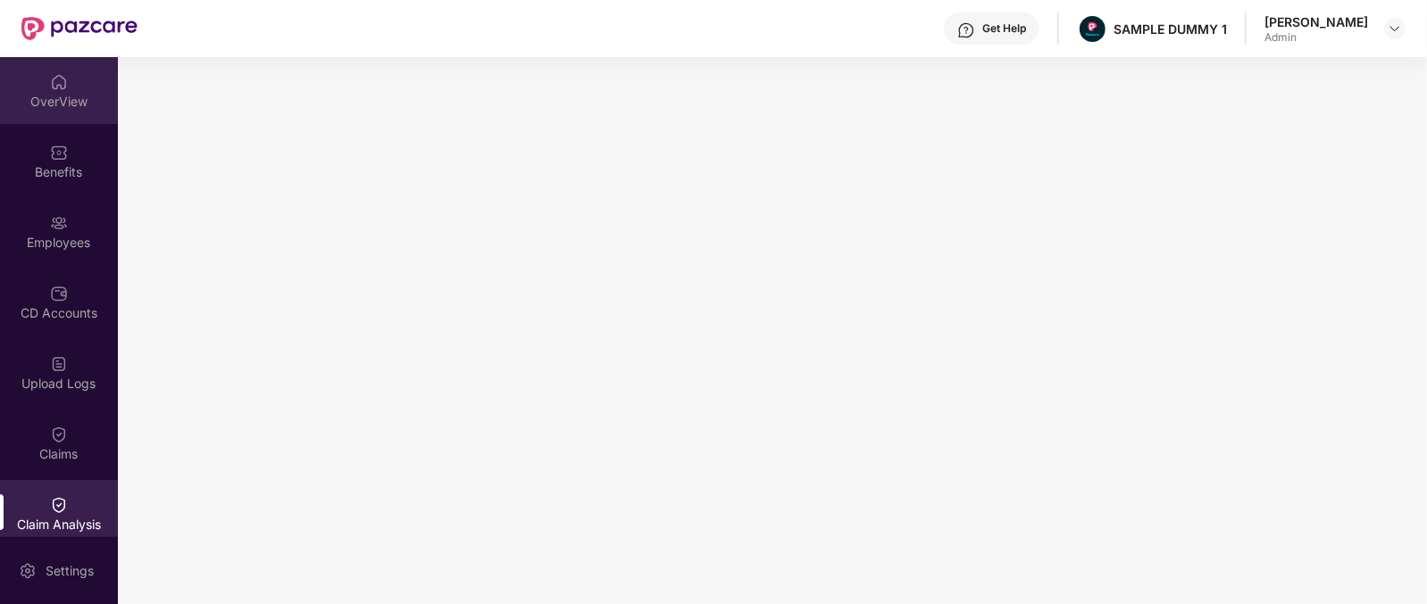
click at [60, 73] on img at bounding box center [59, 82] width 18 height 18
